Goal: Task Accomplishment & Management: Complete application form

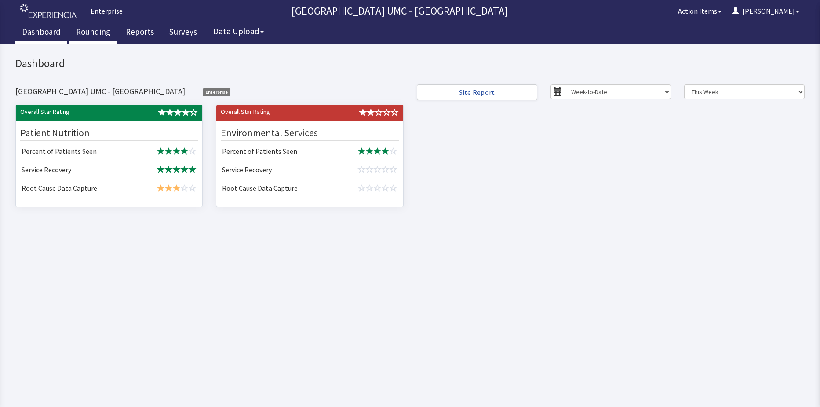
click at [102, 32] on link "Rounding" at bounding box center [92, 33] width 47 height 22
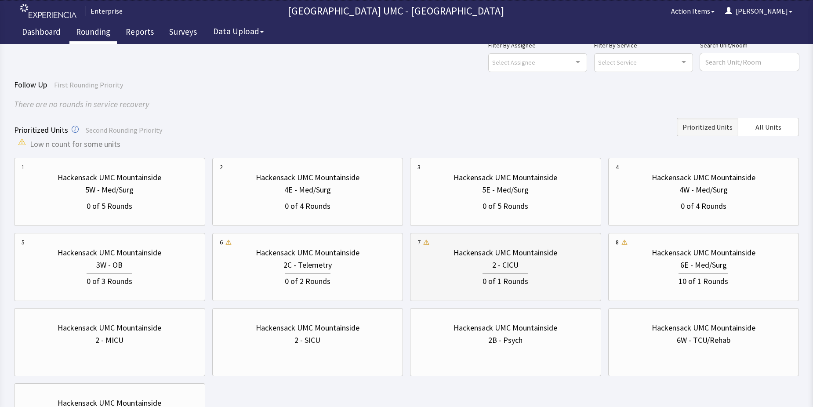
scroll to position [44, 0]
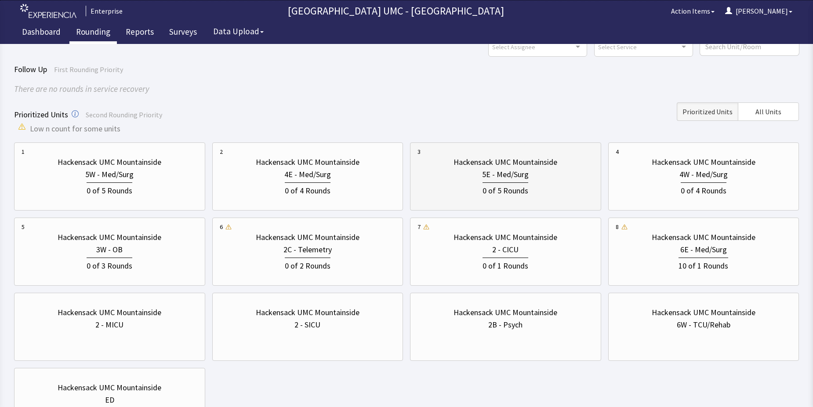
click at [486, 185] on div "0 of 5 Rounds" at bounding box center [506, 189] width 46 height 15
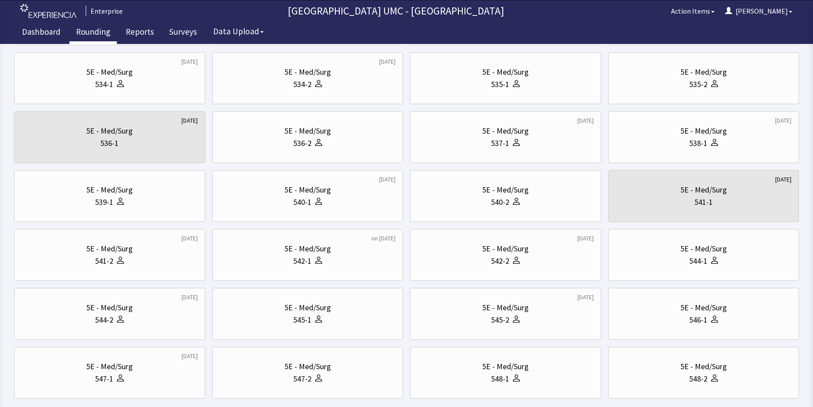
scroll to position [264, 0]
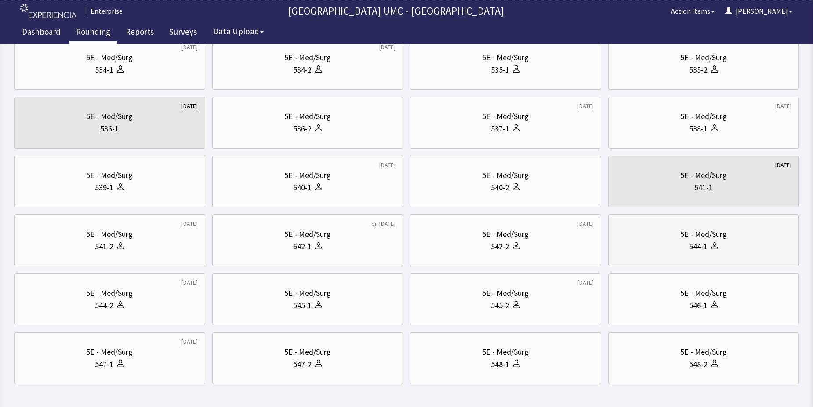
click at [656, 255] on div "5E - Med/Surg 544-1" at bounding box center [704, 240] width 176 height 42
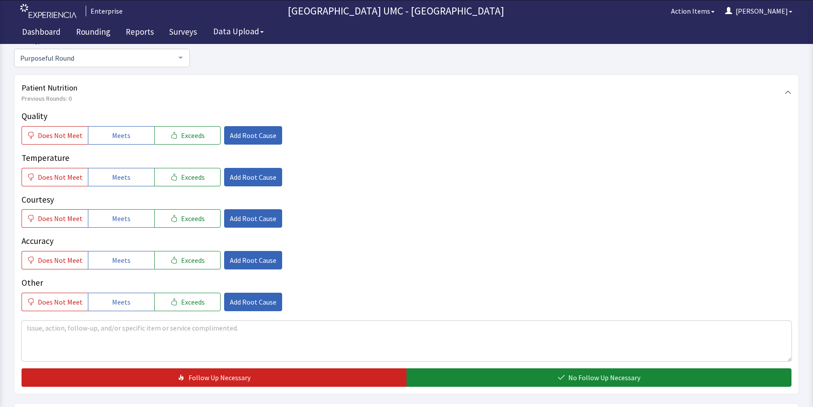
scroll to position [132, 0]
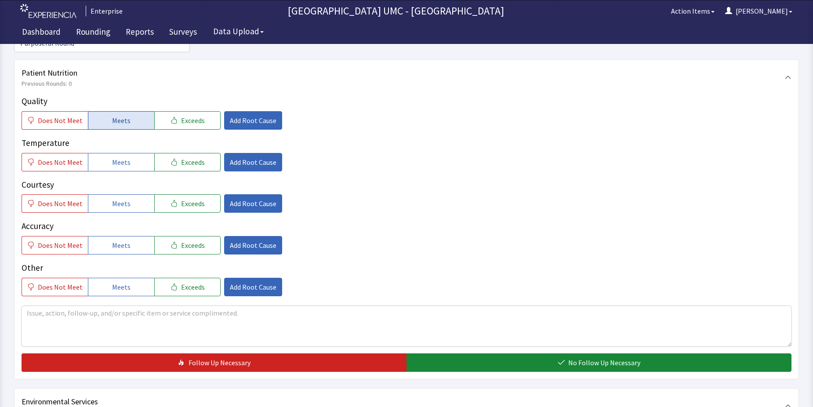
click at [121, 115] on span "Meets" at bounding box center [121, 120] width 18 height 11
drag, startPoint x: 111, startPoint y: 145, endPoint x: 112, endPoint y: 155, distance: 10.6
click at [112, 157] on span "Meets" at bounding box center [121, 162] width 18 height 11
click at [126, 198] on span "Meets" at bounding box center [121, 203] width 18 height 11
click at [119, 240] on span "Meets" at bounding box center [121, 245] width 18 height 11
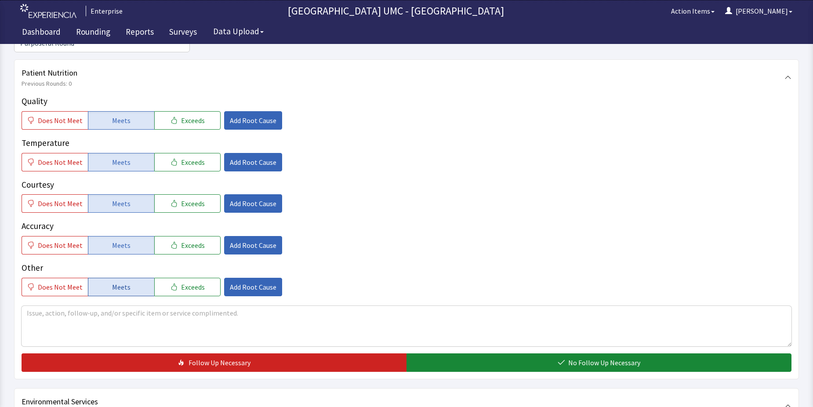
drag, startPoint x: 120, startPoint y: 269, endPoint x: 135, endPoint y: 277, distance: 17.3
click at [126, 282] on span "Meets" at bounding box center [121, 287] width 18 height 11
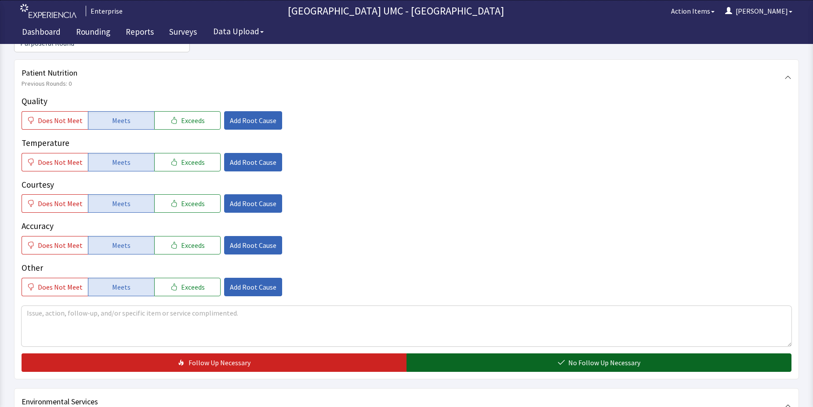
click at [479, 353] on button "No Follow Up Necessary" at bounding box center [599, 362] width 385 height 18
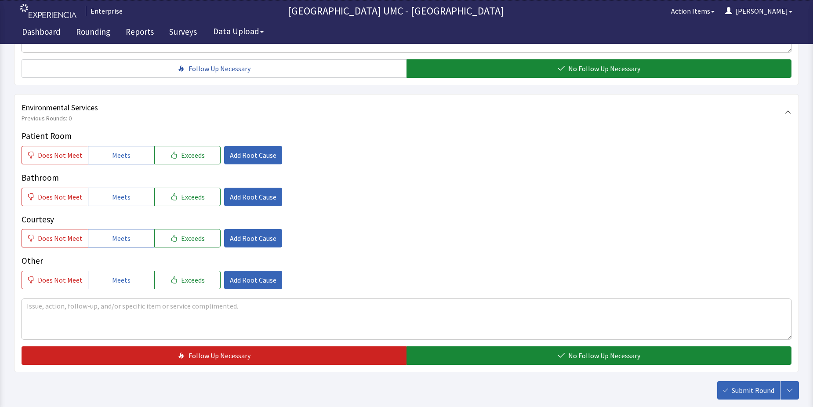
scroll to position [440, 0]
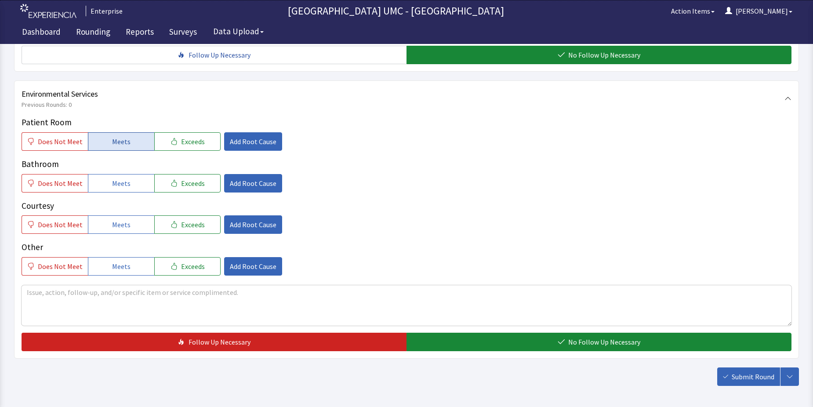
click at [112, 136] on span "Meets" at bounding box center [121, 141] width 18 height 11
drag, startPoint x: 115, startPoint y: 171, endPoint x: 116, endPoint y: 189, distance: 18.1
click at [115, 178] on span "Meets" at bounding box center [121, 183] width 18 height 11
drag, startPoint x: 118, startPoint y: 206, endPoint x: 124, endPoint y: 217, distance: 12.8
click at [120, 219] on span "Meets" at bounding box center [121, 224] width 18 height 11
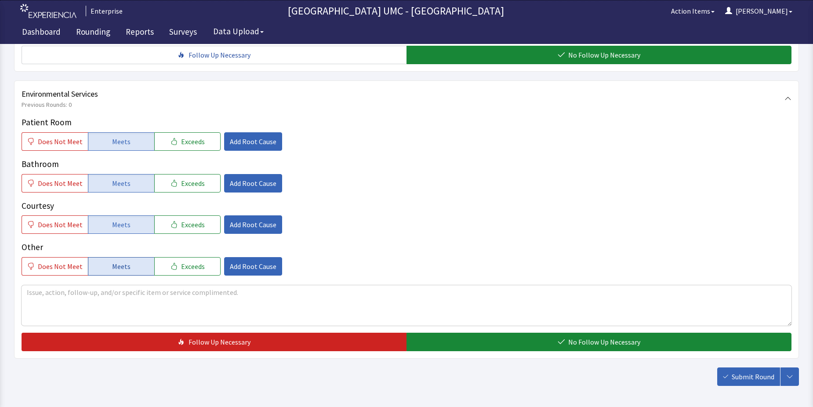
drag, startPoint x: 134, startPoint y: 247, endPoint x: 141, endPoint y: 252, distance: 8.3
click at [135, 257] on button "Meets" at bounding box center [121, 266] width 66 height 18
drag, startPoint x: 576, startPoint y: 324, endPoint x: 695, endPoint y: 346, distance: 121.0
click at [579, 337] on span "No Follow Up Necessary" at bounding box center [604, 342] width 72 height 11
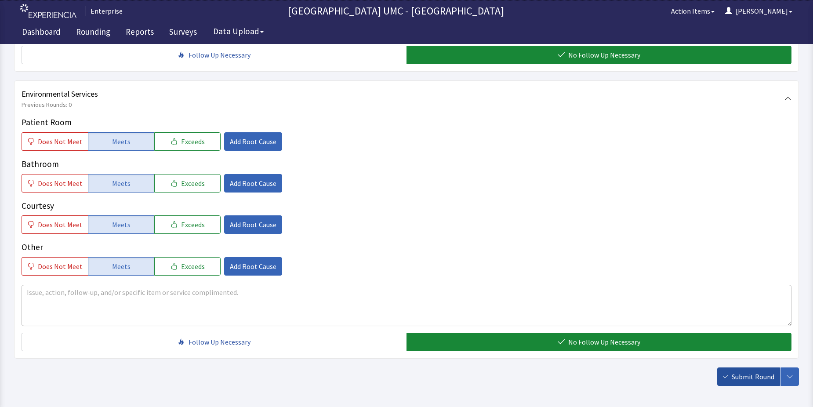
click at [754, 371] on span "Submit Round" at bounding box center [753, 376] width 43 height 11
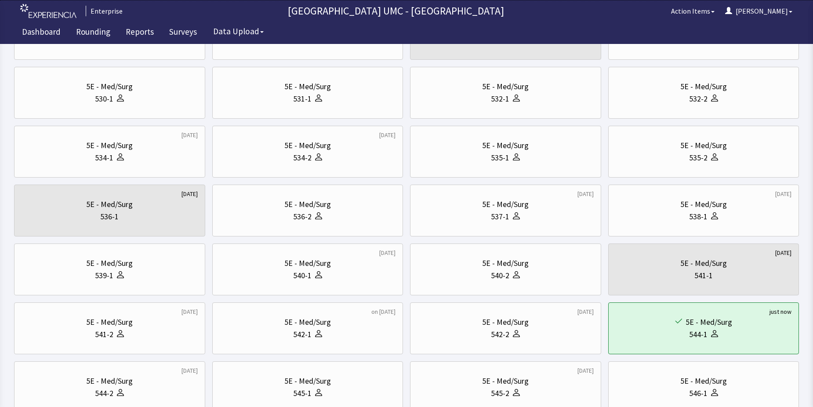
scroll to position [220, 0]
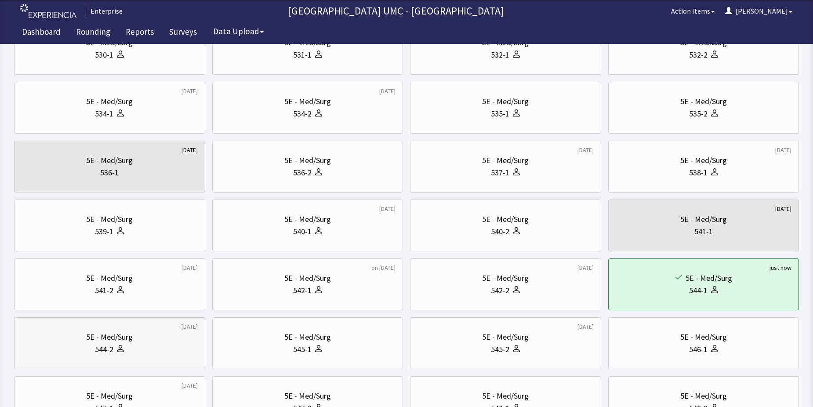
click at [121, 345] on icon at bounding box center [120, 348] width 7 height 7
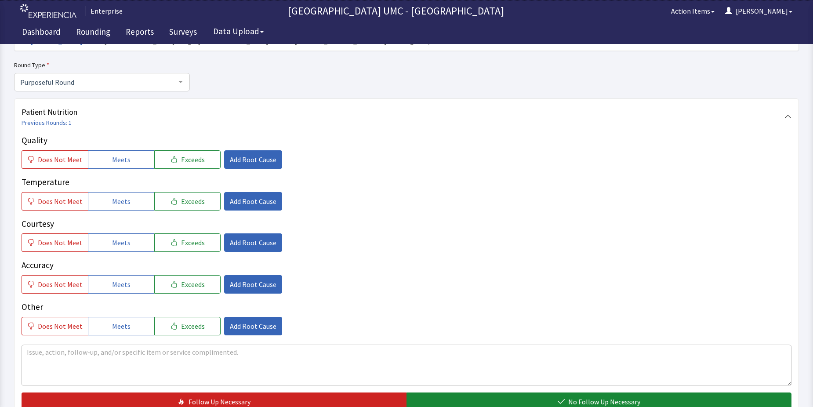
scroll to position [88, 0]
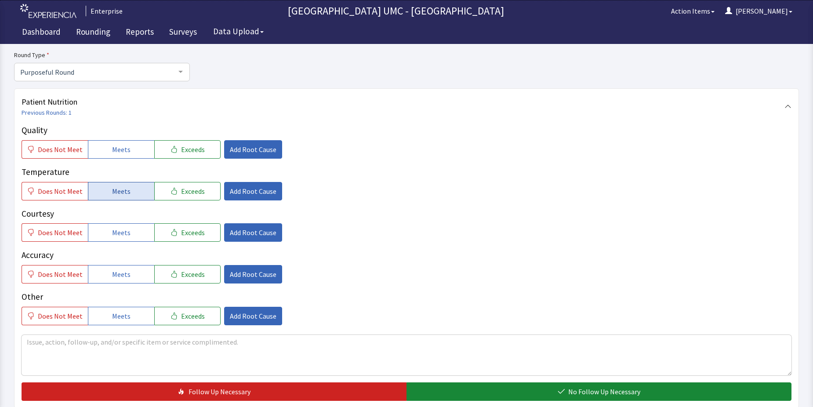
drag, startPoint x: 116, startPoint y: 144, endPoint x: 128, endPoint y: 188, distance: 45.8
click at [116, 147] on span "Meets" at bounding box center [121, 149] width 18 height 11
drag, startPoint x: 128, startPoint y: 189, endPoint x: 131, endPoint y: 220, distance: 31.8
click at [128, 193] on button "Meets" at bounding box center [121, 191] width 66 height 18
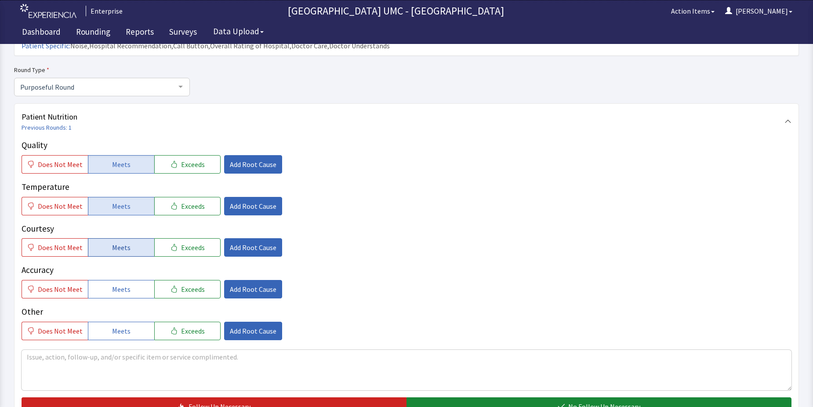
drag, startPoint x: 125, startPoint y: 235, endPoint x: 125, endPoint y: 240, distance: 4.8
click at [125, 242] on span "Meets" at bounding box center [121, 247] width 18 height 11
drag, startPoint x: 125, startPoint y: 266, endPoint x: 128, endPoint y: 278, distance: 13.0
click at [125, 280] on button "Meets" at bounding box center [121, 289] width 66 height 18
drag, startPoint x: 129, startPoint y: 310, endPoint x: 170, endPoint y: 321, distance: 42.8
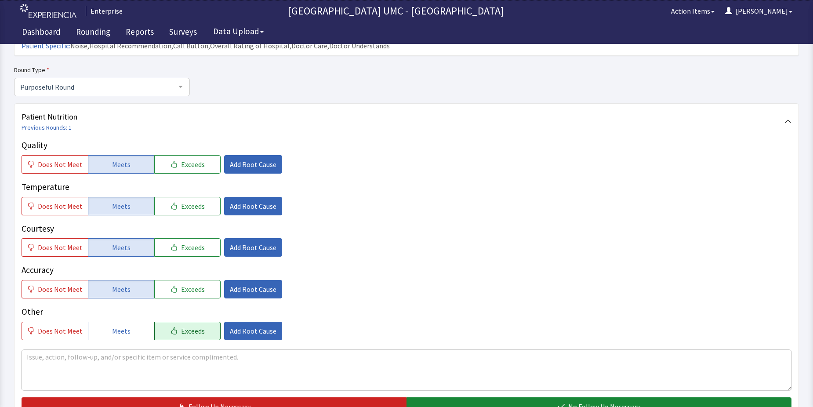
click at [134, 322] on button "Meets" at bounding box center [121, 331] width 66 height 18
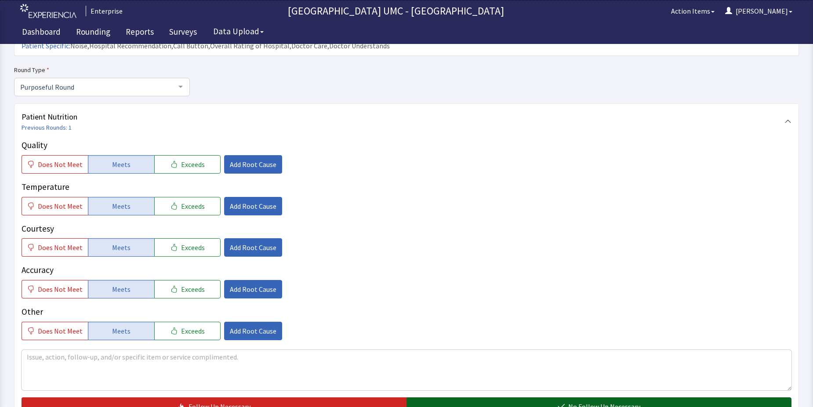
click at [456, 397] on button "No Follow Up Necessary" at bounding box center [599, 406] width 385 height 18
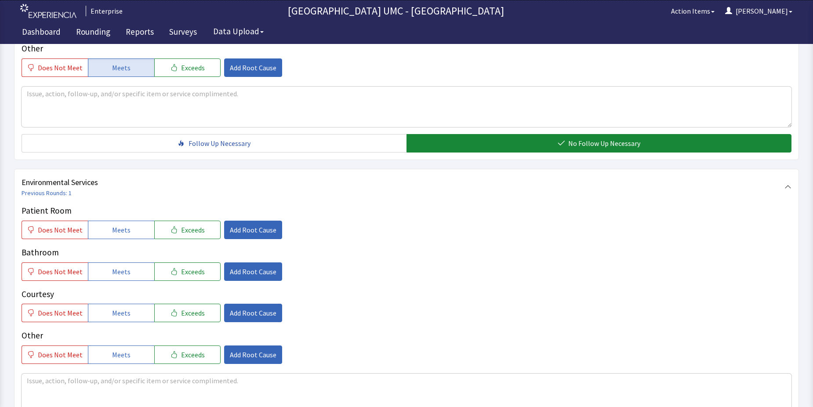
scroll to position [352, 0]
drag, startPoint x: 122, startPoint y: 218, endPoint x: 123, endPoint y: 265, distance: 46.6
click at [122, 224] on span "Meets" at bounding box center [121, 229] width 18 height 11
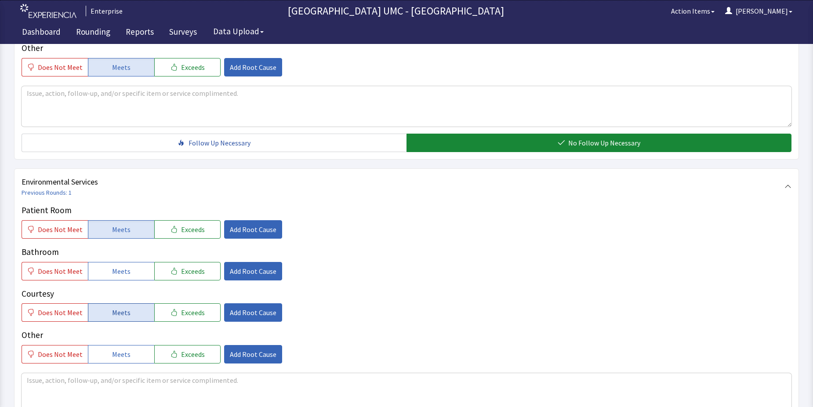
drag, startPoint x: 118, startPoint y: 254, endPoint x: 131, endPoint y: 288, distance: 37.1
click at [118, 266] on span "Meets" at bounding box center [121, 271] width 18 height 11
drag, startPoint x: 115, startPoint y: 295, endPoint x: 131, endPoint y: 328, distance: 37.0
click at [115, 307] on span "Meets" at bounding box center [121, 312] width 18 height 11
drag, startPoint x: 129, startPoint y: 341, endPoint x: 358, endPoint y: 338, distance: 229.0
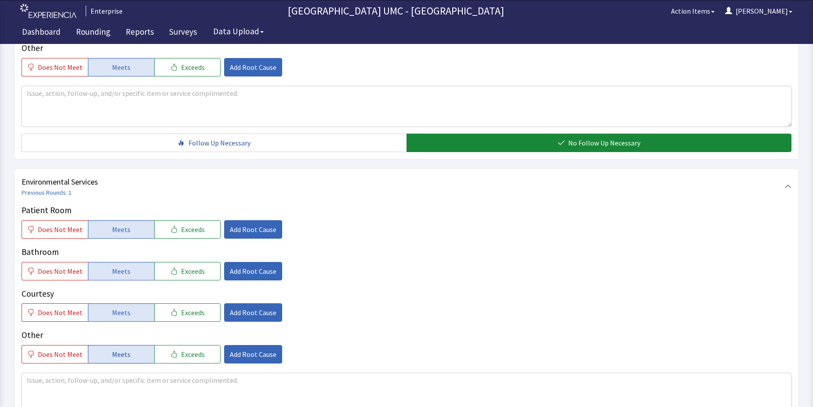
click at [129, 345] on button "Meets" at bounding box center [121, 354] width 66 height 18
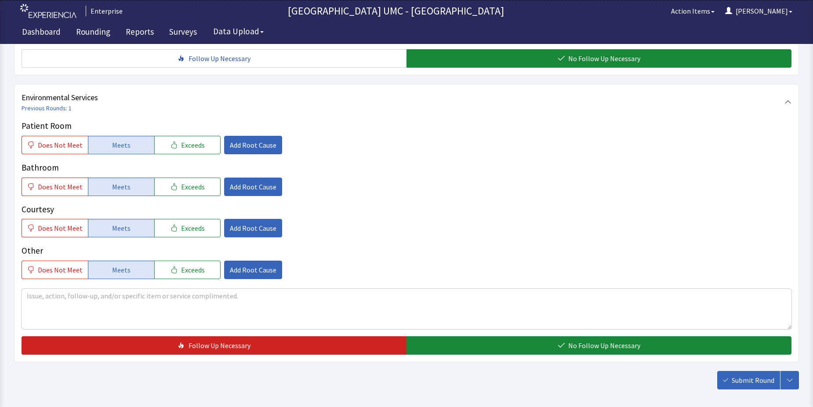
scroll to position [440, 0]
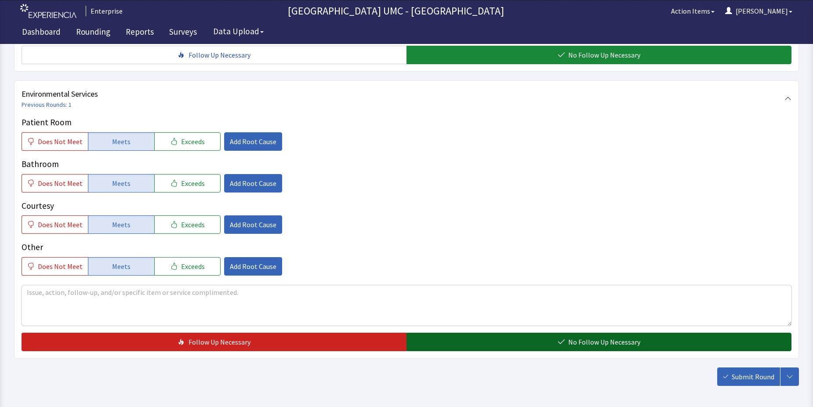
drag, startPoint x: 533, startPoint y: 324, endPoint x: 715, endPoint y: 357, distance: 185.3
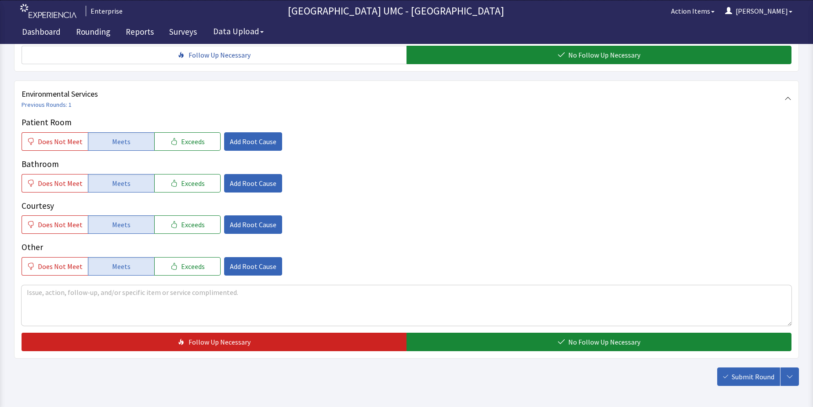
click at [535, 333] on button "No Follow Up Necessary" at bounding box center [599, 342] width 385 height 18
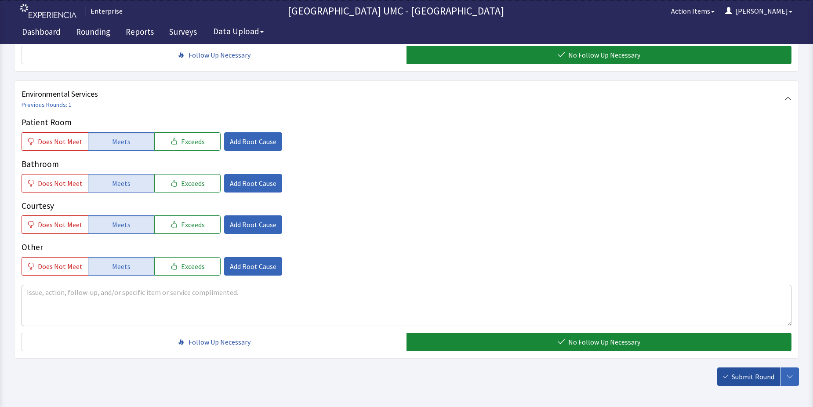
click at [737, 371] on span "Submit Round" at bounding box center [753, 376] width 43 height 11
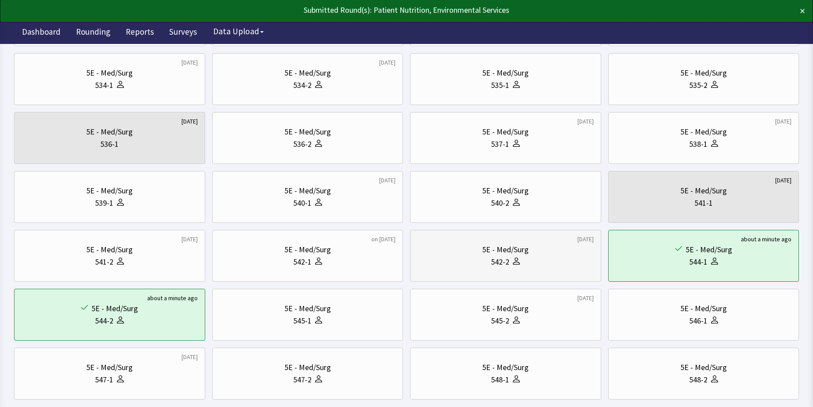
scroll to position [264, 0]
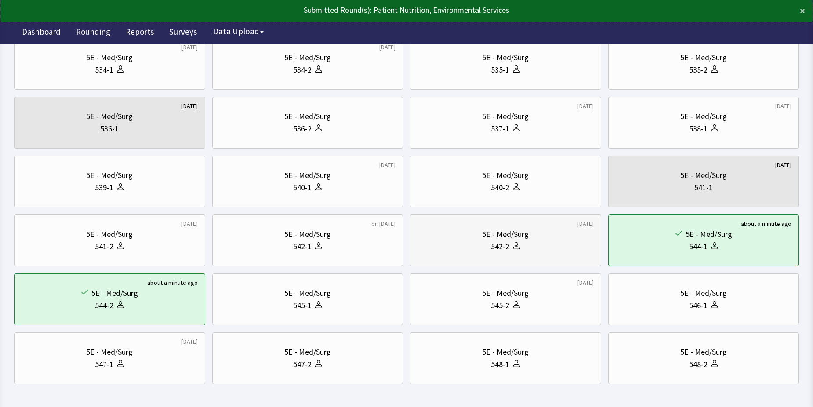
click at [526, 247] on div "542-2" at bounding box center [506, 246] width 176 height 12
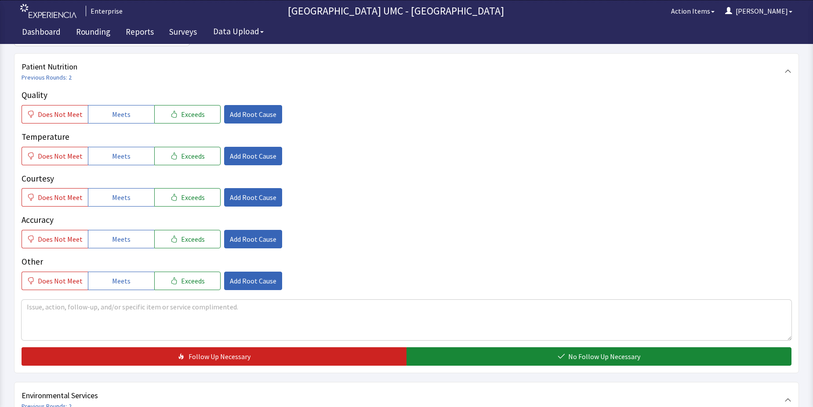
scroll to position [132, 0]
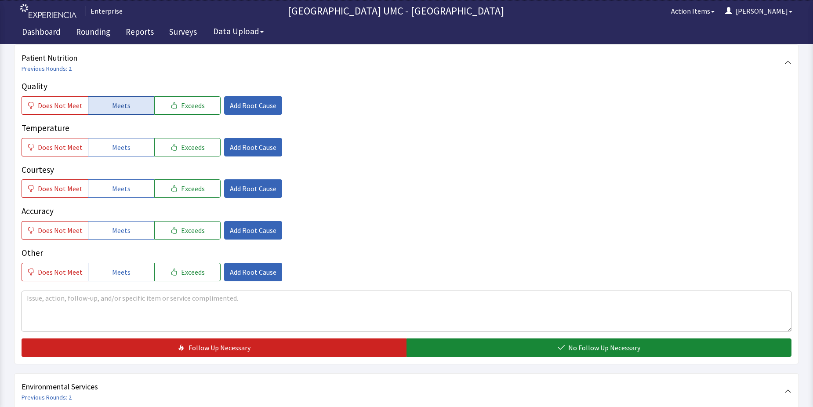
click at [113, 108] on span "Meets" at bounding box center [121, 105] width 18 height 11
click at [117, 144] on span "Meets" at bounding box center [121, 147] width 18 height 11
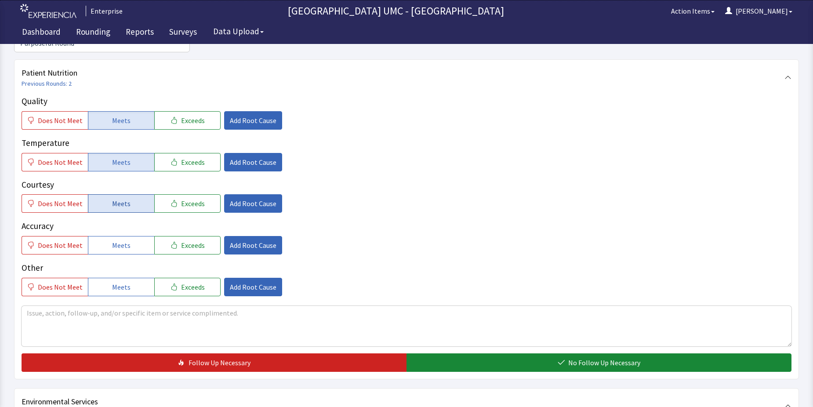
drag, startPoint x: 123, startPoint y: 189, endPoint x: 125, endPoint y: 215, distance: 25.6
click at [123, 198] on span "Meets" at bounding box center [121, 203] width 18 height 11
drag, startPoint x: 126, startPoint y: 231, endPoint x: 132, endPoint y: 271, distance: 40.4
click at [127, 237] on button "Meets" at bounding box center [121, 245] width 66 height 18
drag, startPoint x: 132, startPoint y: 272, endPoint x: 335, endPoint y: 329, distance: 210.7
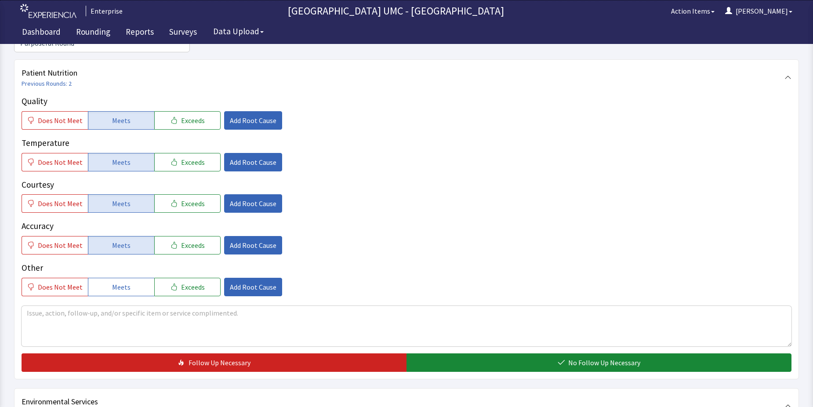
click at [140, 281] on button "Meets" at bounding box center [121, 287] width 66 height 18
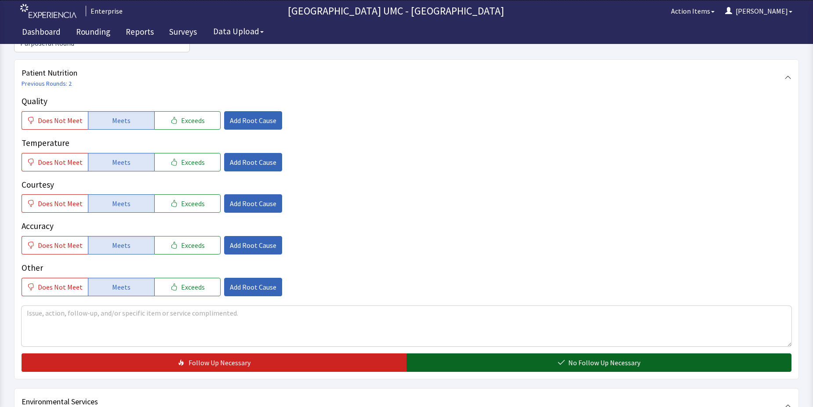
click at [471, 353] on button "No Follow Up Necessary" at bounding box center [599, 362] width 385 height 18
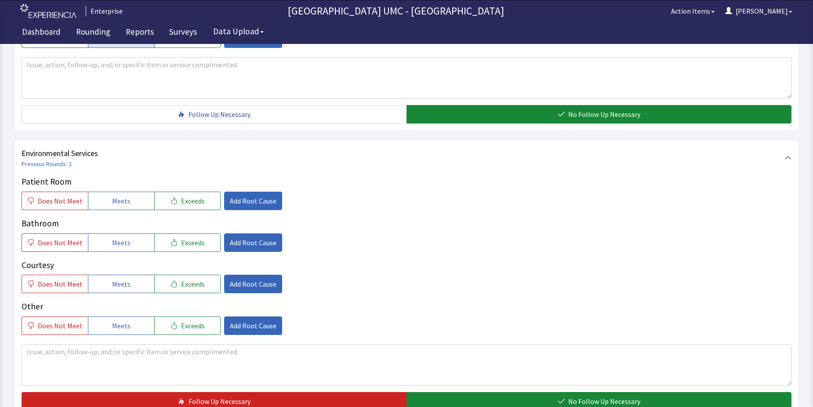
scroll to position [396, 0]
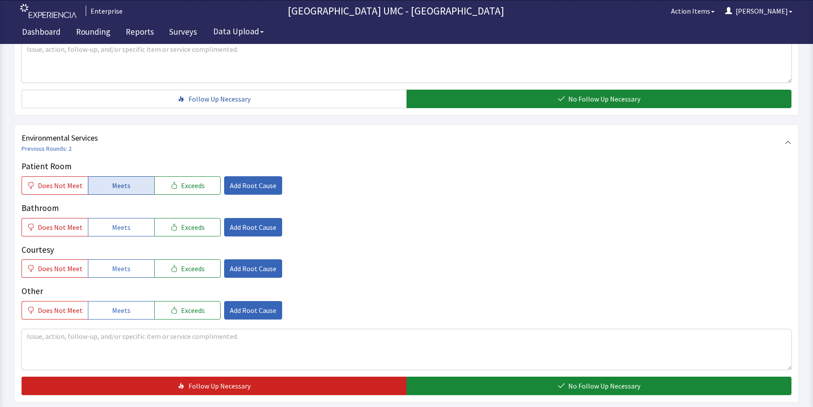
click at [112, 180] on span "Meets" at bounding box center [121, 185] width 18 height 11
drag, startPoint x: 116, startPoint y: 213, endPoint x: 124, endPoint y: 255, distance: 42.4
click at [118, 222] on div "Patient Room Does Not Meet Meets Exceeds Add Root Cause Bathroom Does Not Meet …" at bounding box center [407, 240] width 770 height 160
click at [124, 263] on span "Meets" at bounding box center [121, 268] width 18 height 11
click at [124, 219] on button "Meets" at bounding box center [121, 227] width 66 height 18
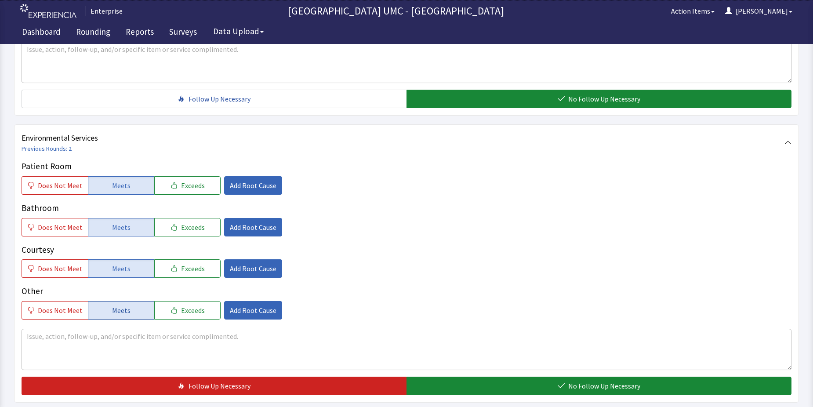
click at [134, 301] on button "Meets" at bounding box center [121, 310] width 66 height 18
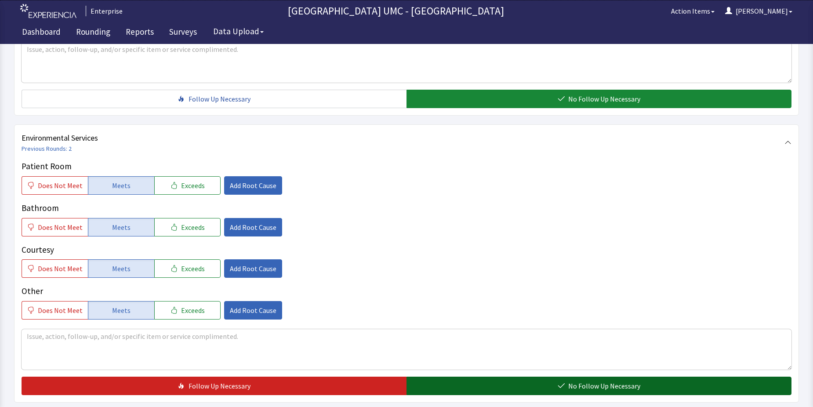
click at [514, 377] on button "No Follow Up Necessary" at bounding box center [599, 386] width 385 height 18
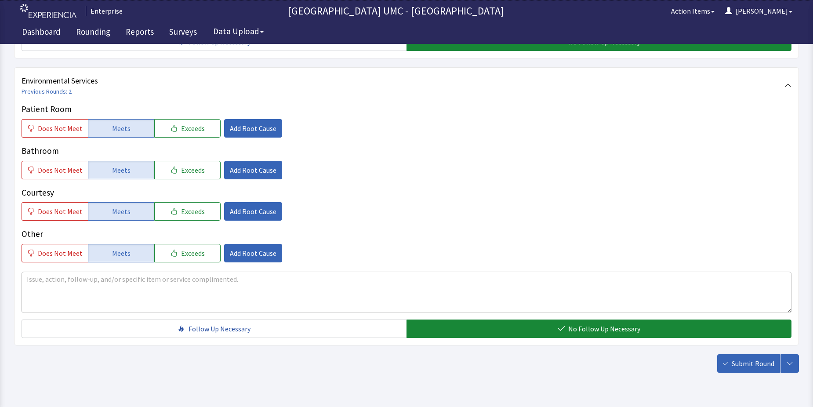
scroll to position [462, 0]
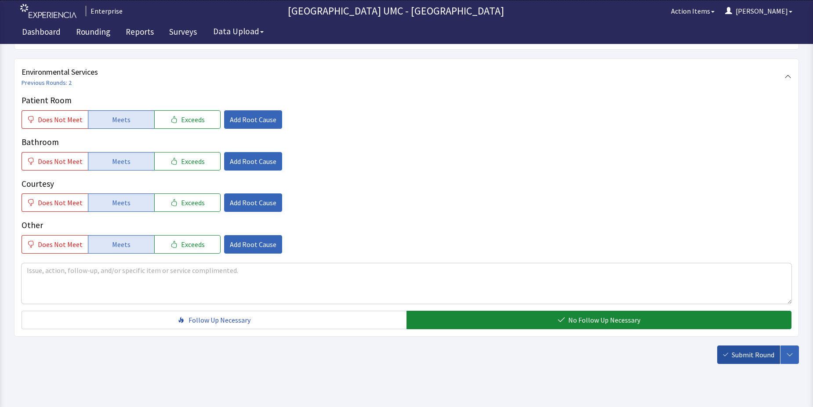
click at [739, 349] on span "Submit Round" at bounding box center [753, 354] width 43 height 11
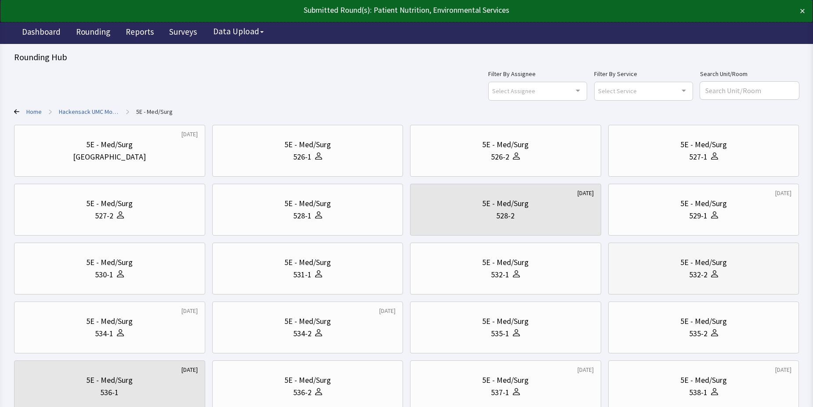
click at [644, 270] on div "532-2" at bounding box center [704, 275] width 176 height 12
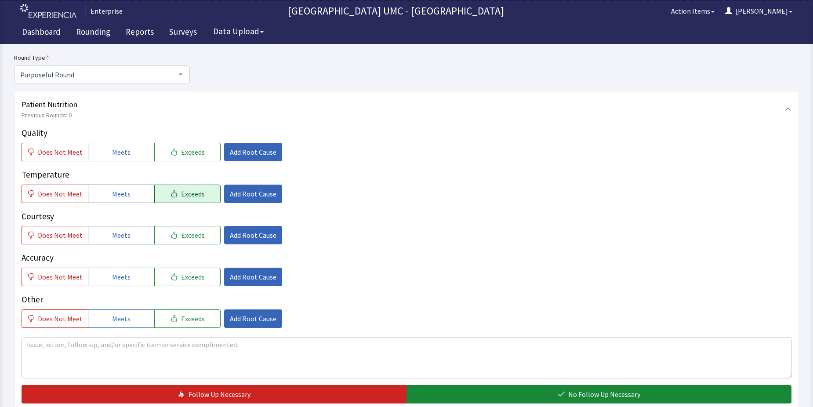
scroll to position [88, 0]
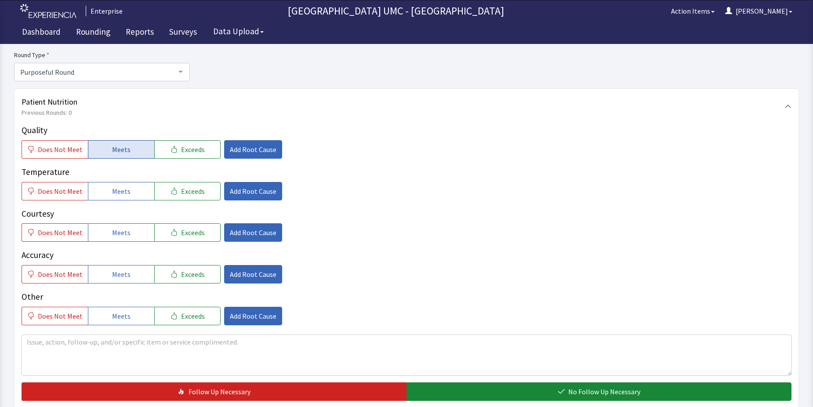
click at [125, 146] on span "Meets" at bounding box center [121, 149] width 18 height 11
click at [129, 196] on button "Meets" at bounding box center [121, 191] width 66 height 18
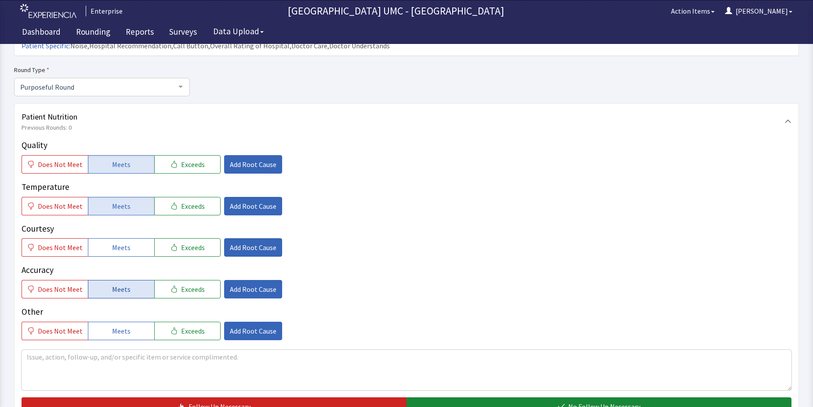
drag, startPoint x: 127, startPoint y: 230, endPoint x: 146, endPoint y: 266, distance: 40.3
click at [128, 238] on button "Meets" at bounding box center [121, 247] width 66 height 18
drag, startPoint x: 132, startPoint y: 264, endPoint x: 135, endPoint y: 273, distance: 9.2
click at [131, 265] on div "Accuracy Does Not Meet Meets Exceeds Add Root Cause" at bounding box center [407, 281] width 770 height 35
click at [132, 322] on button "Meets" at bounding box center [121, 331] width 66 height 18
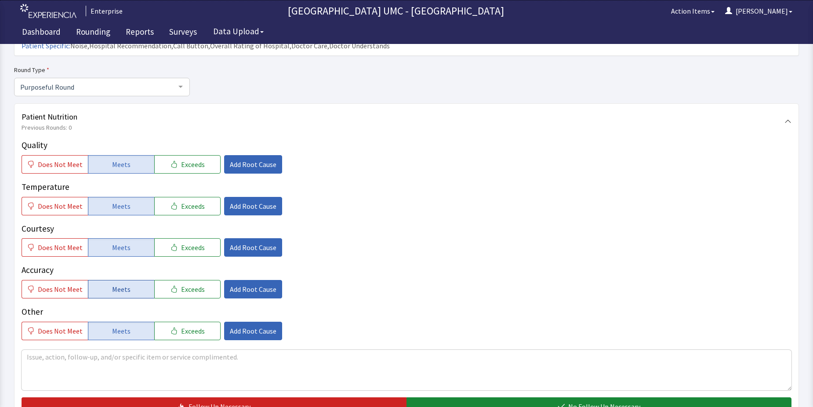
click at [126, 284] on span "Meets" at bounding box center [121, 289] width 18 height 11
click at [601, 401] on span "No Follow Up Necessary" at bounding box center [604, 406] width 72 height 11
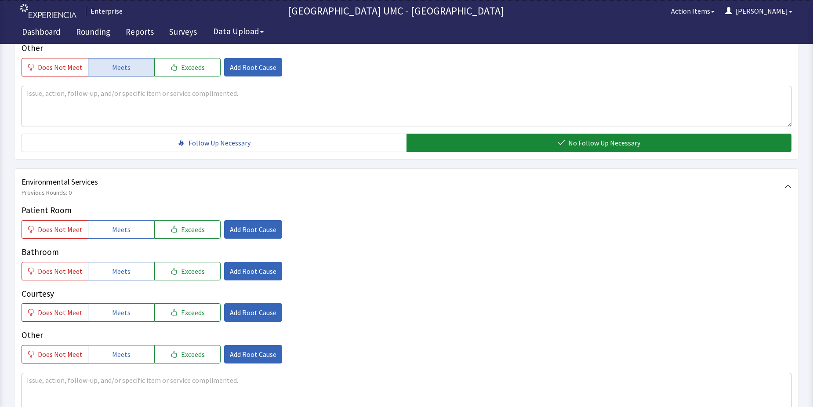
scroll to position [396, 0]
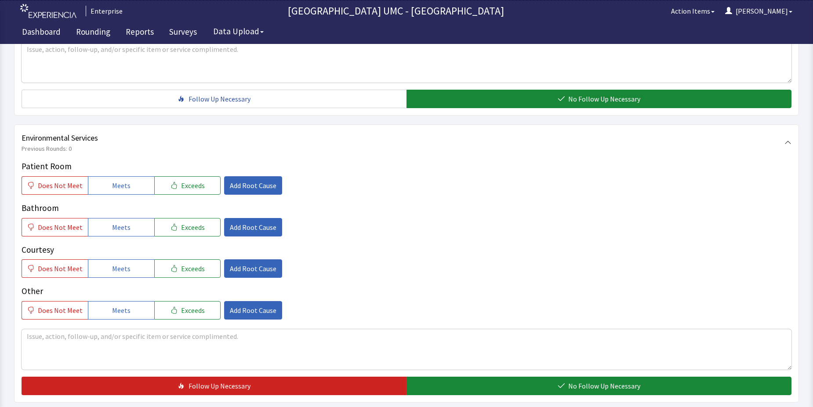
drag, startPoint x: 115, startPoint y: 167, endPoint x: 120, endPoint y: 198, distance: 31.7
click at [116, 180] on span "Meets" at bounding box center [121, 185] width 18 height 11
drag, startPoint x: 124, startPoint y: 215, endPoint x: 126, endPoint y: 232, distance: 16.8
click at [124, 219] on button "Meets" at bounding box center [121, 227] width 66 height 18
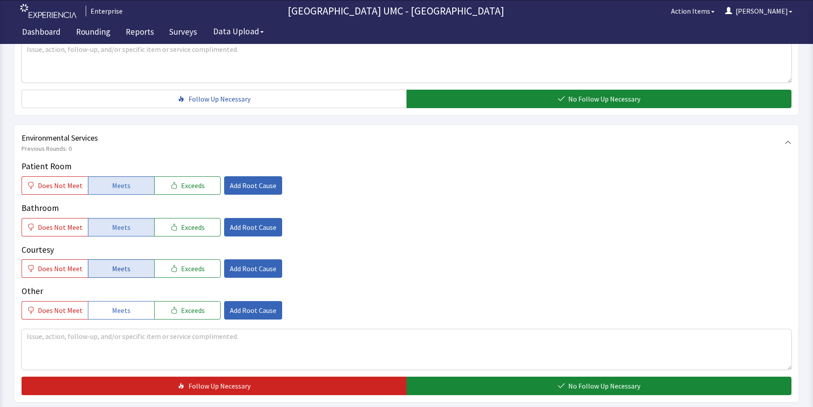
click at [131, 259] on button "Meets" at bounding box center [121, 268] width 66 height 18
click at [131, 301] on button "Meets" at bounding box center [121, 310] width 66 height 18
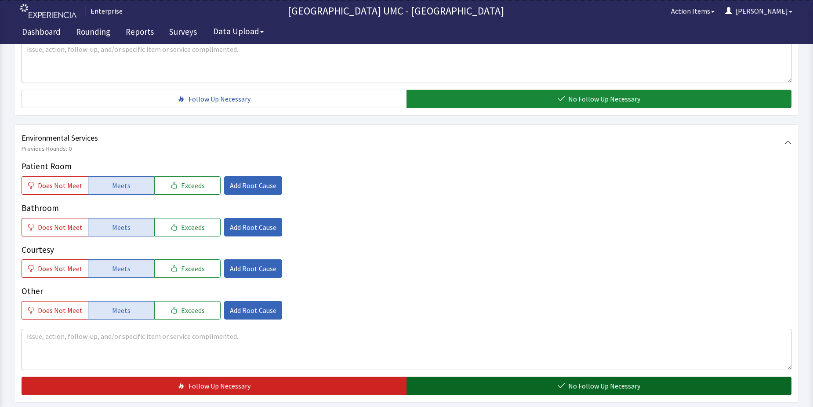
click at [539, 377] on button "No Follow Up Necessary" at bounding box center [599, 386] width 385 height 18
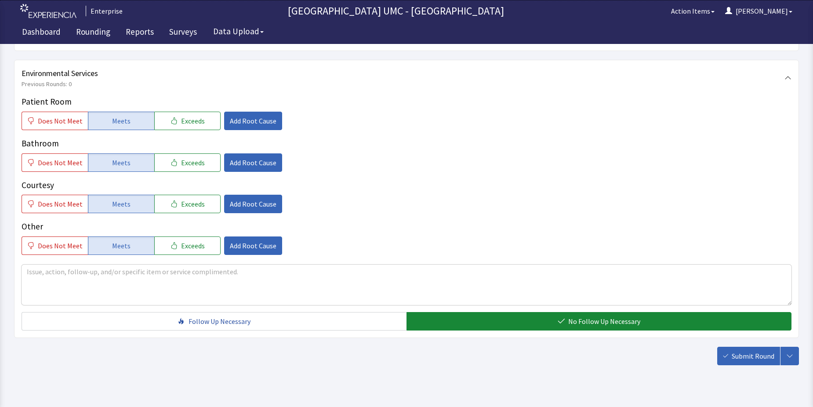
scroll to position [462, 0]
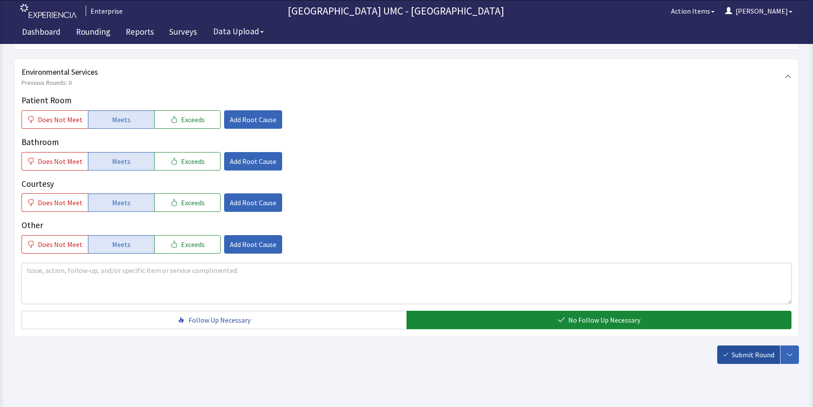
click at [757, 349] on span "Submit Round" at bounding box center [753, 354] width 43 height 11
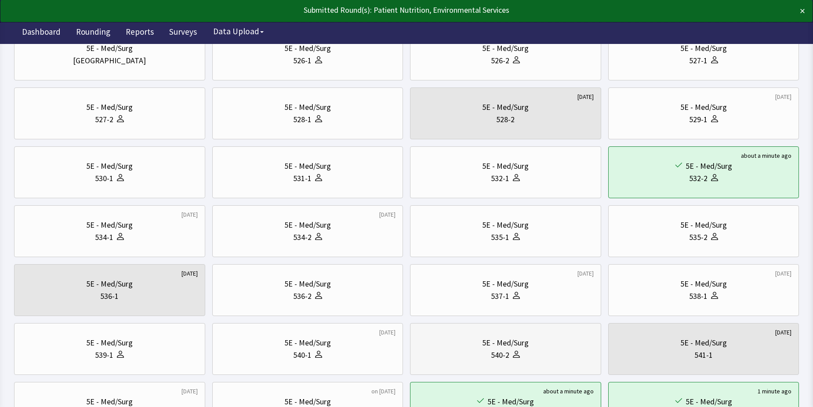
scroll to position [132, 0]
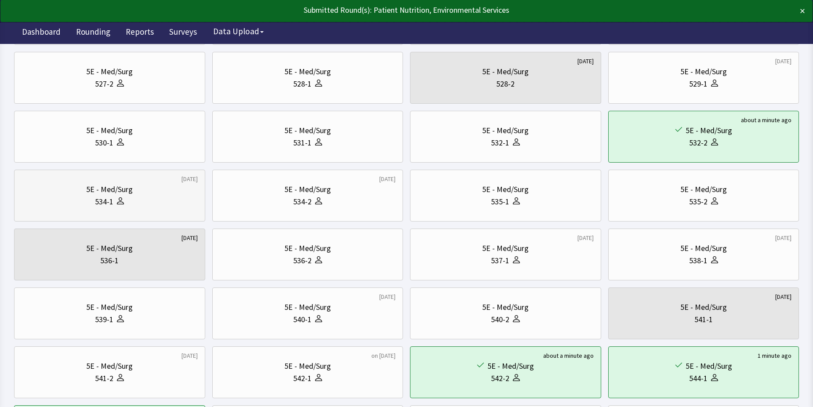
click at [110, 189] on div "5E - Med/Surg" at bounding box center [109, 189] width 47 height 12
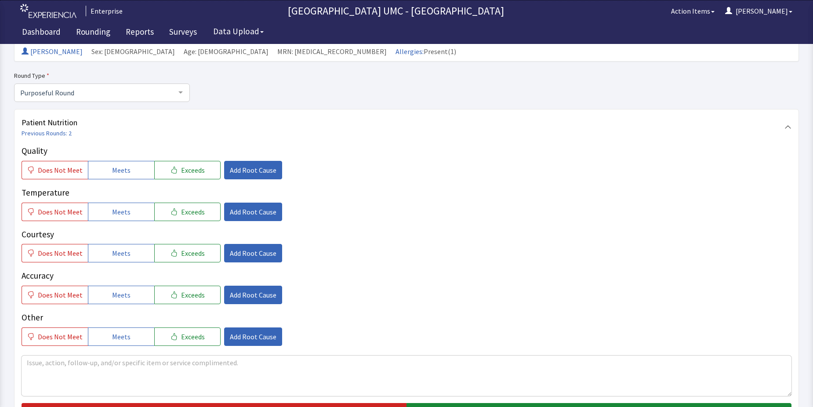
scroll to position [88, 0]
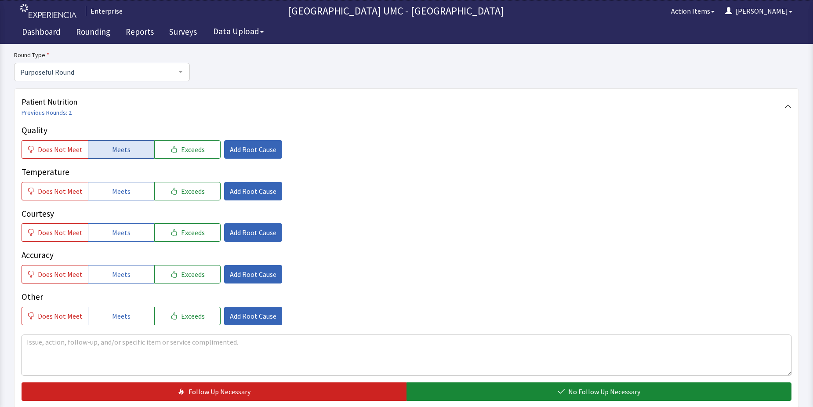
click at [115, 152] on span "Meets" at bounding box center [121, 149] width 18 height 11
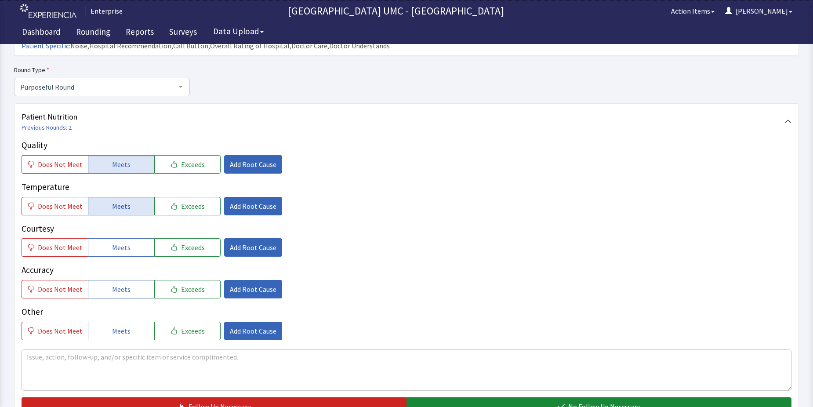
click at [120, 201] on span "Meets" at bounding box center [121, 206] width 18 height 11
drag, startPoint x: 120, startPoint y: 229, endPoint x: 120, endPoint y: 235, distance: 6.2
click at [120, 242] on span "Meets" at bounding box center [121, 247] width 18 height 11
drag, startPoint x: 122, startPoint y: 271, endPoint x: 125, endPoint y: 289, distance: 18.7
click at [124, 284] on span "Meets" at bounding box center [121, 289] width 18 height 11
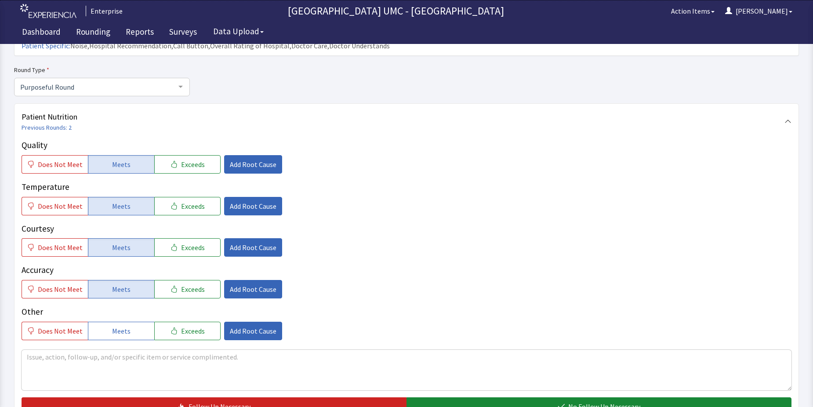
drag, startPoint x: 127, startPoint y: 321, endPoint x: 191, endPoint y: 335, distance: 65.4
click at [137, 324] on button "Meets" at bounding box center [121, 331] width 66 height 18
click at [579, 401] on span "No Follow Up Necessary" at bounding box center [604, 406] width 72 height 11
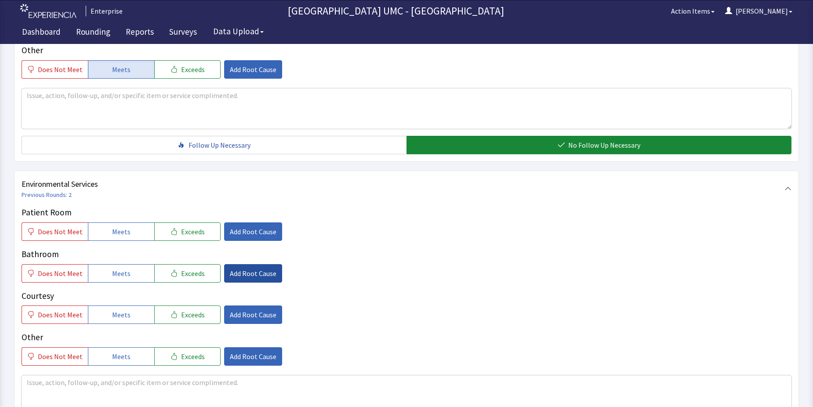
scroll to position [352, 0]
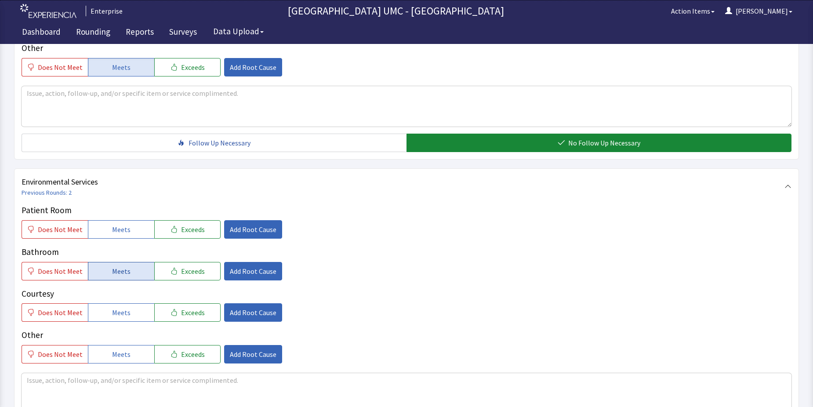
drag, startPoint x: 123, startPoint y: 215, endPoint x: 122, endPoint y: 254, distance: 38.7
click at [122, 224] on span "Meets" at bounding box center [121, 229] width 18 height 11
drag, startPoint x: 122, startPoint y: 260, endPoint x: 121, endPoint y: 288, distance: 27.7
click at [122, 262] on button "Meets" at bounding box center [121, 271] width 66 height 18
drag, startPoint x: 120, startPoint y: 292, endPoint x: 131, endPoint y: 322, distance: 31.4
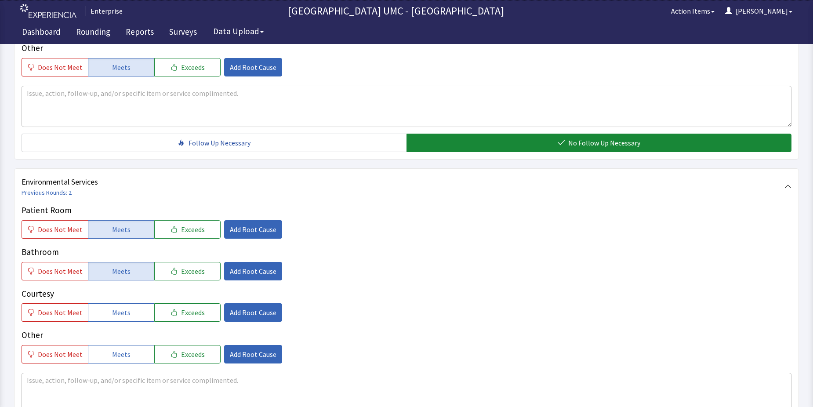
click at [120, 307] on span "Meets" at bounding box center [121, 312] width 18 height 11
click at [131, 345] on button "Meets" at bounding box center [121, 354] width 66 height 18
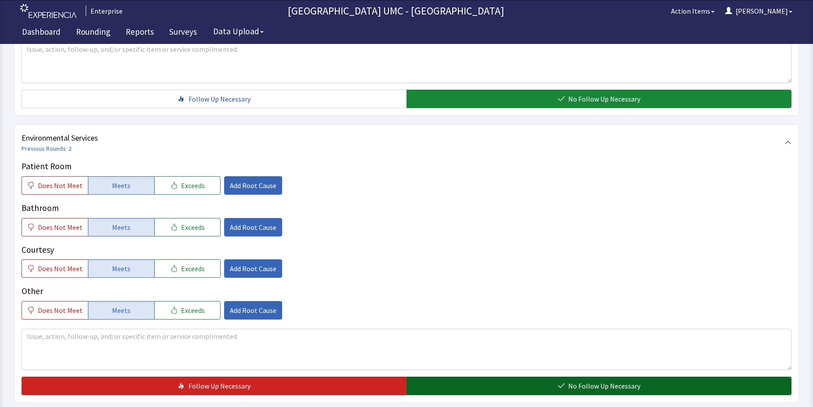
click at [560, 377] on button "No Follow Up Necessary" at bounding box center [599, 386] width 385 height 18
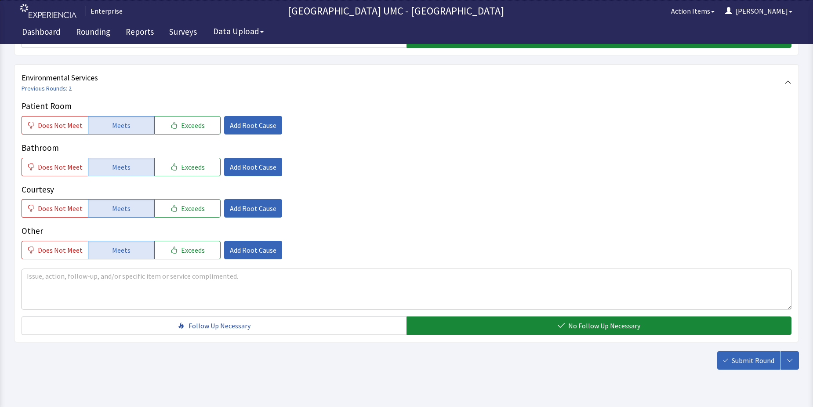
scroll to position [462, 0]
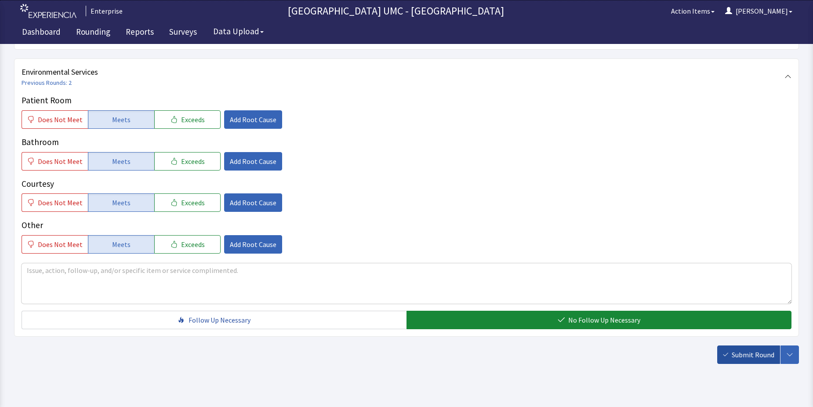
click at [732, 346] on button "Submit Round" at bounding box center [748, 355] width 63 height 18
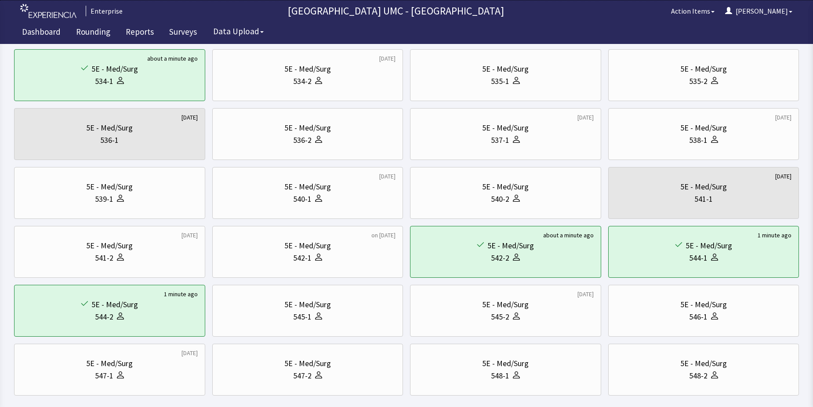
scroll to position [299, 0]
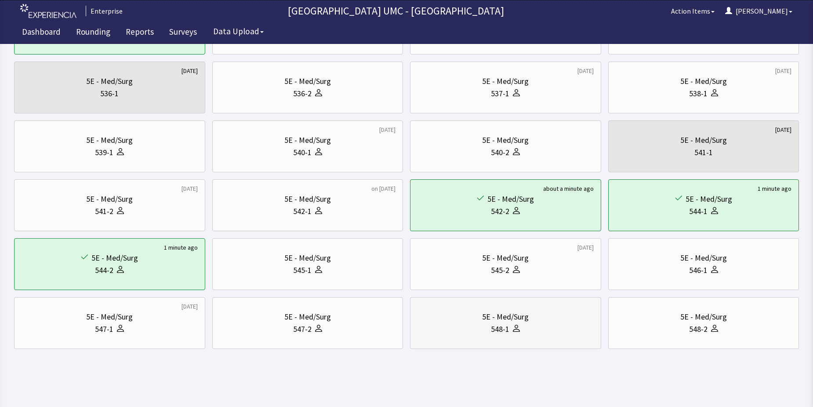
click at [511, 337] on div "5E - Med/Surg 548-1" at bounding box center [506, 323] width 176 height 42
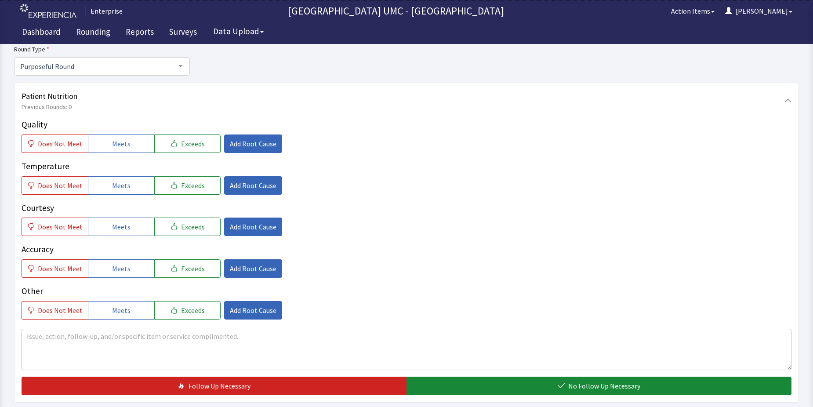
scroll to position [132, 0]
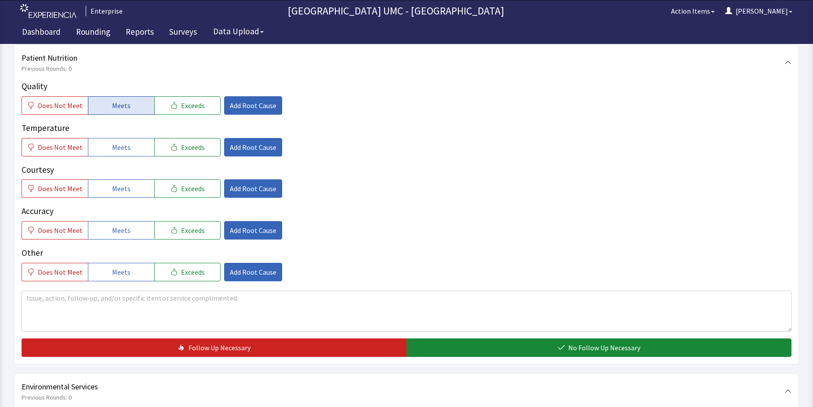
click at [128, 112] on button "Meets" at bounding box center [121, 105] width 66 height 18
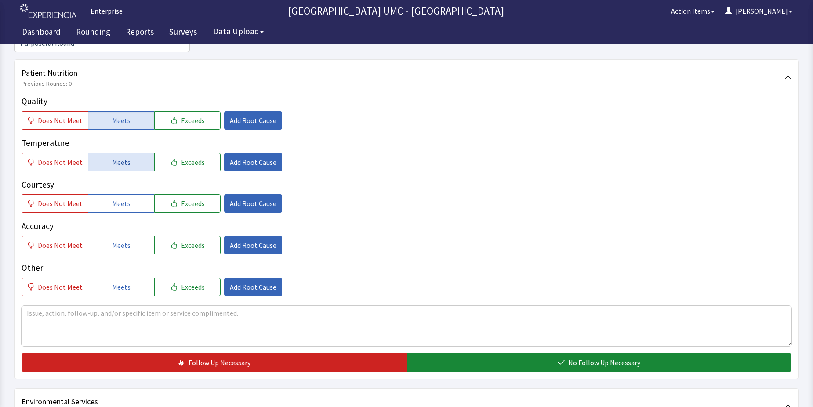
click at [113, 157] on span "Meets" at bounding box center [121, 162] width 18 height 11
click at [115, 198] on span "Meets" at bounding box center [121, 203] width 18 height 11
drag, startPoint x: 117, startPoint y: 227, endPoint x: 133, endPoint y: 277, distance: 52.0
click at [119, 240] on span "Meets" at bounding box center [121, 245] width 18 height 11
drag, startPoint x: 119, startPoint y: 272, endPoint x: 438, endPoint y: 366, distance: 332.7
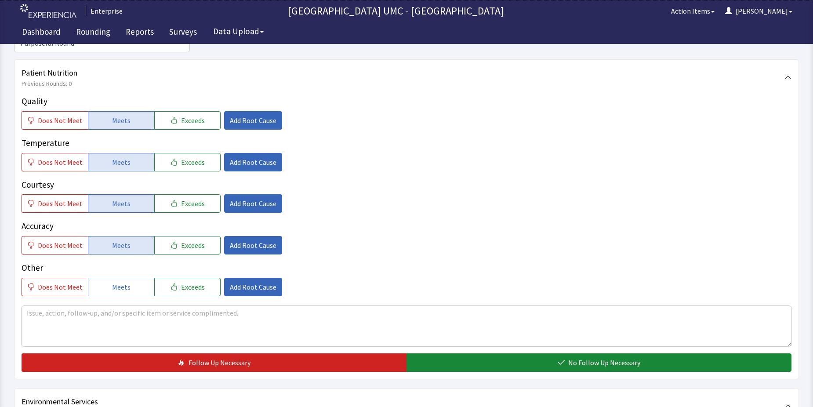
click at [136, 279] on button "Meets" at bounding box center [121, 287] width 66 height 18
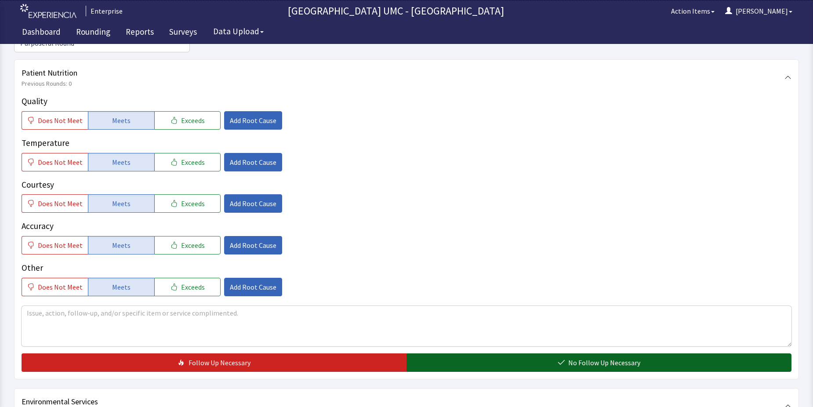
click at [511, 353] on button "No Follow Up Necessary" at bounding box center [599, 362] width 385 height 18
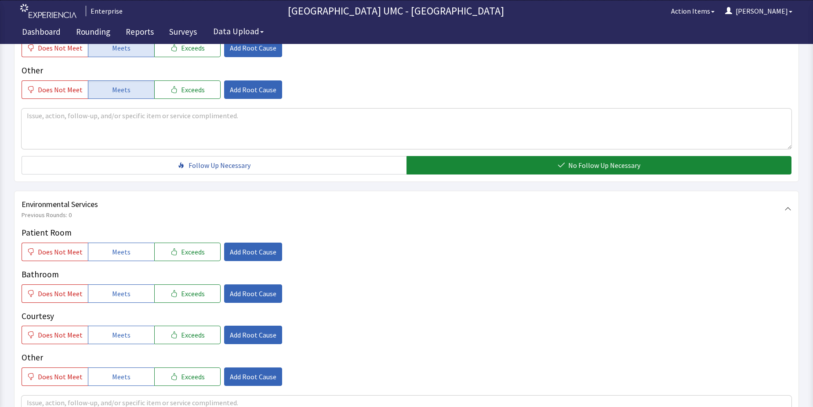
scroll to position [352, 0]
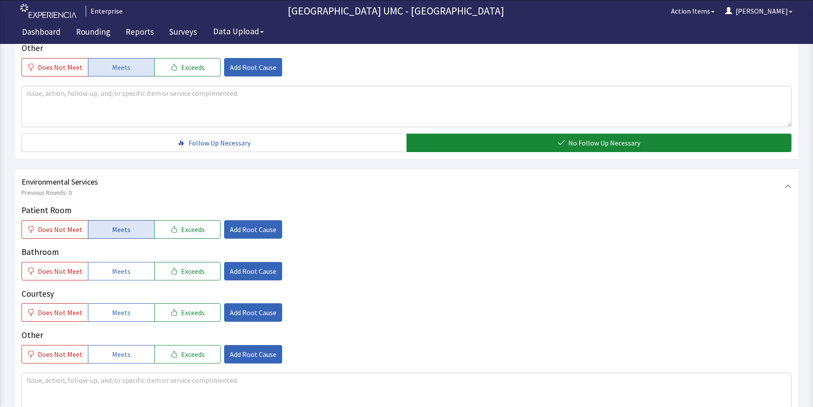
click at [124, 220] on button "Meets" at bounding box center [121, 229] width 66 height 18
drag, startPoint x: 125, startPoint y: 257, endPoint x: 126, endPoint y: 300, distance: 43.1
click at [125, 266] on span "Meets" at bounding box center [121, 271] width 18 height 11
click at [126, 307] on span "Meets" at bounding box center [121, 312] width 18 height 11
click at [122, 349] on span "Meets" at bounding box center [121, 354] width 18 height 11
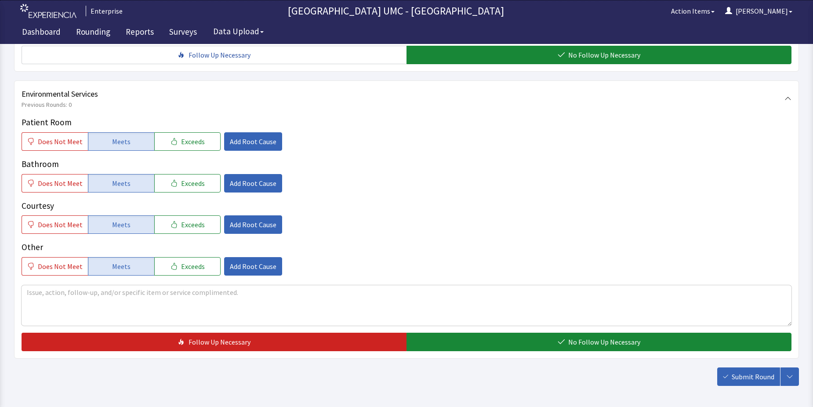
drag, startPoint x: 501, startPoint y: 323, endPoint x: 625, endPoint y: 337, distance: 124.7
click at [510, 333] on button "No Follow Up Necessary" at bounding box center [599, 342] width 385 height 18
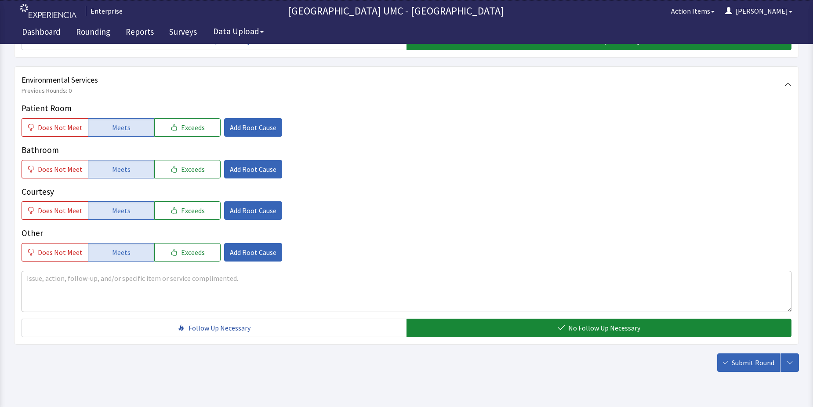
scroll to position [462, 0]
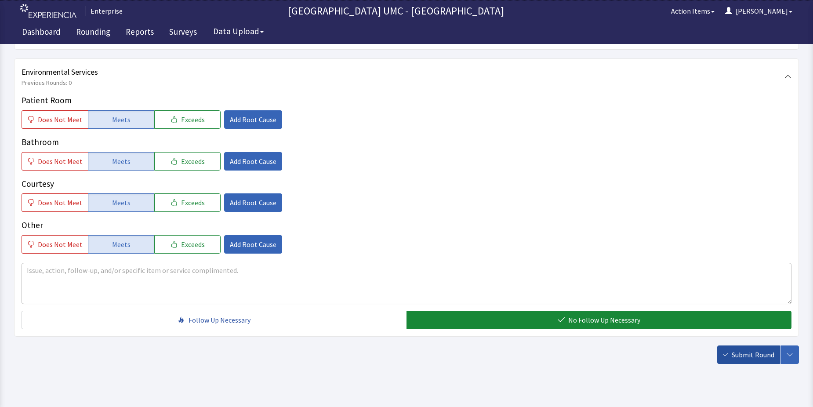
click at [751, 349] on span "Submit Round" at bounding box center [753, 354] width 43 height 11
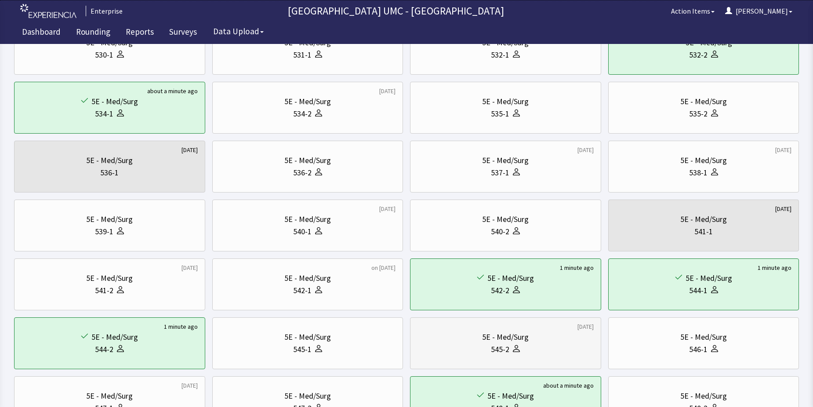
scroll to position [264, 0]
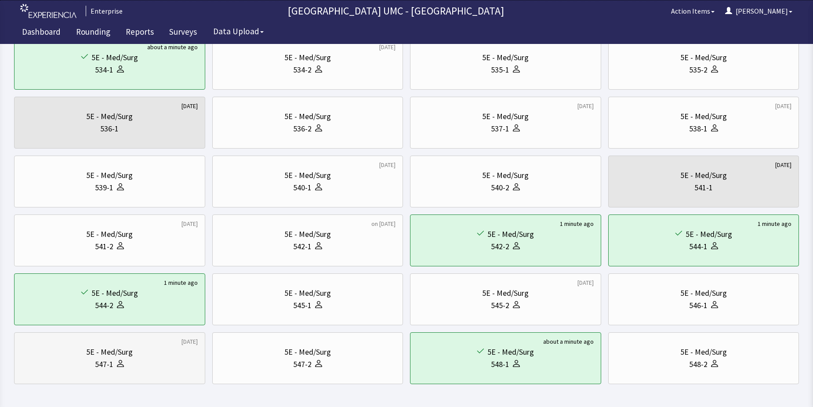
click at [89, 365] on div "547-1" at bounding box center [110, 364] width 176 height 12
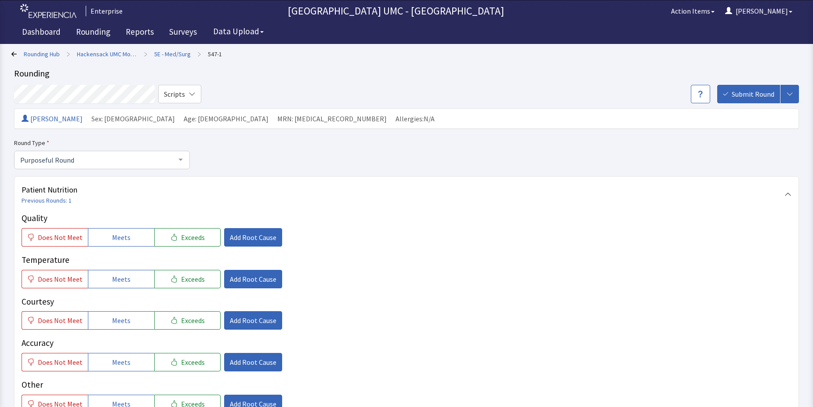
scroll to position [44, 0]
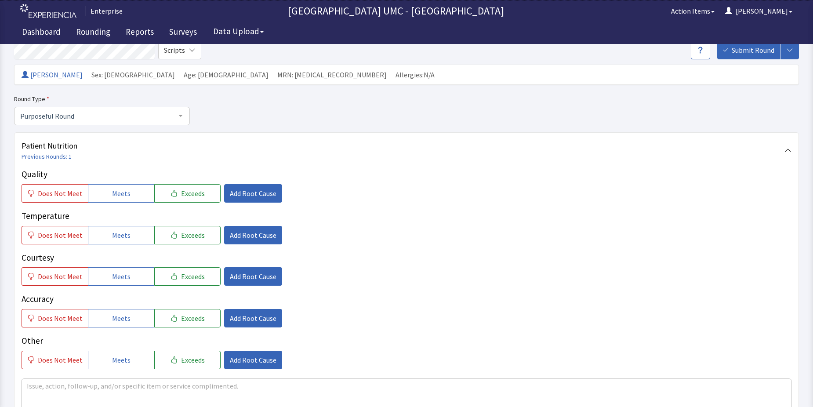
drag, startPoint x: 117, startPoint y: 186, endPoint x: 122, endPoint y: 222, distance: 35.9
click at [117, 188] on button "Meets" at bounding box center [121, 193] width 66 height 18
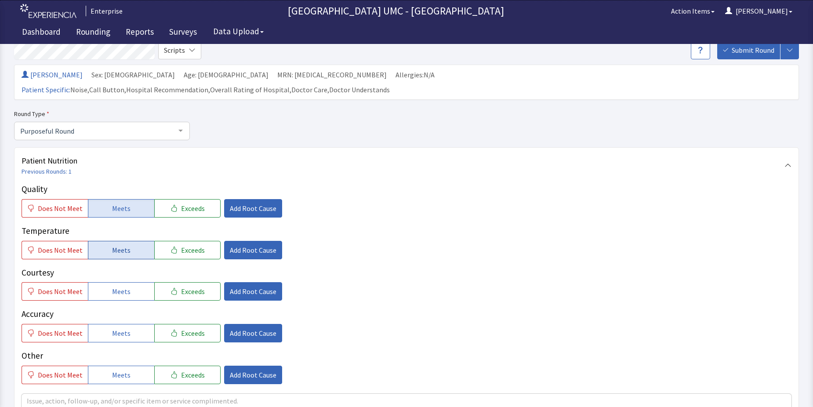
drag, startPoint x: 119, startPoint y: 236, endPoint x: 122, endPoint y: 278, distance: 41.9
click at [119, 245] on span "Meets" at bounding box center [121, 250] width 18 height 11
drag, startPoint x: 122, startPoint y: 278, endPoint x: 122, endPoint y: 311, distance: 33.0
click at [122, 286] on span "Meets" at bounding box center [121, 291] width 18 height 11
drag, startPoint x: 121, startPoint y: 313, endPoint x: 124, endPoint y: 355, distance: 42.3
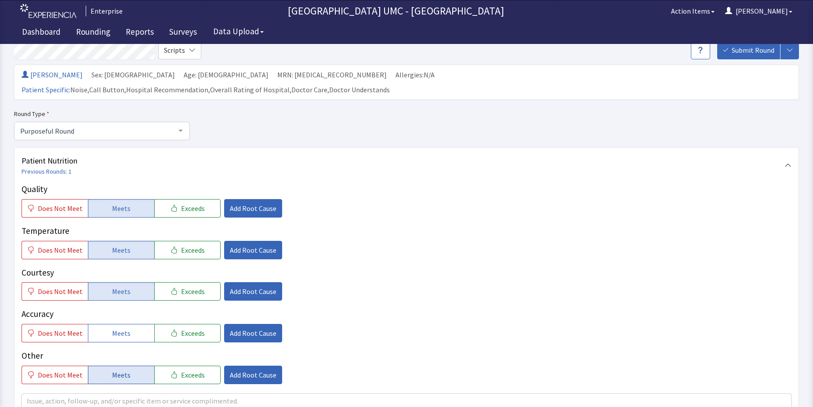
click at [121, 324] on button "Meets" at bounding box center [121, 333] width 66 height 18
click at [121, 370] on span "Meets" at bounding box center [121, 375] width 18 height 11
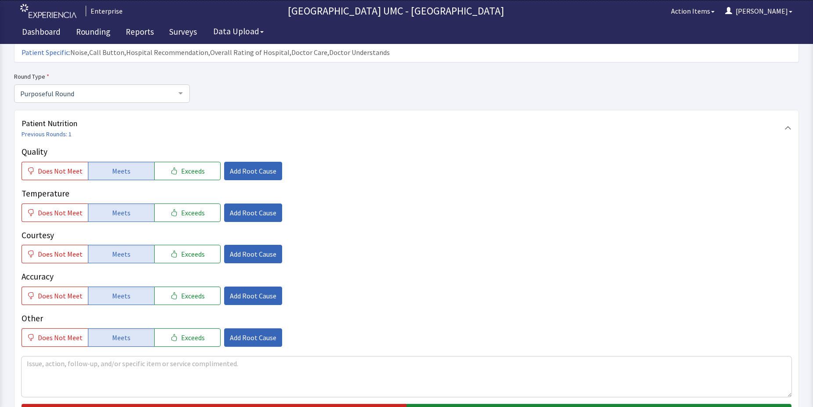
scroll to position [132, 0]
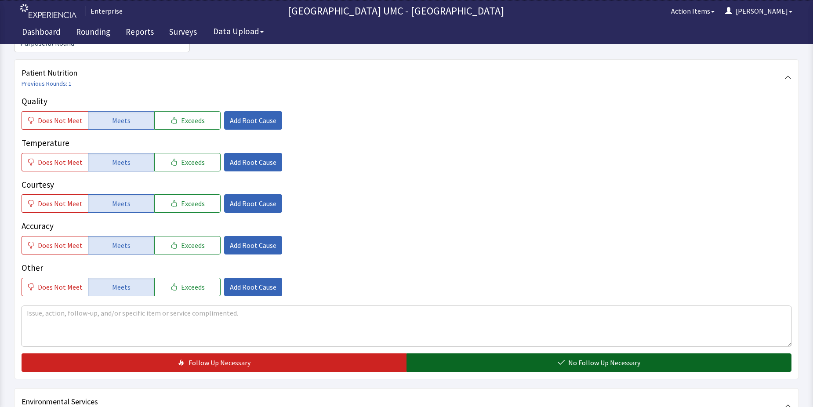
click at [495, 353] on button "No Follow Up Necessary" at bounding box center [599, 362] width 385 height 18
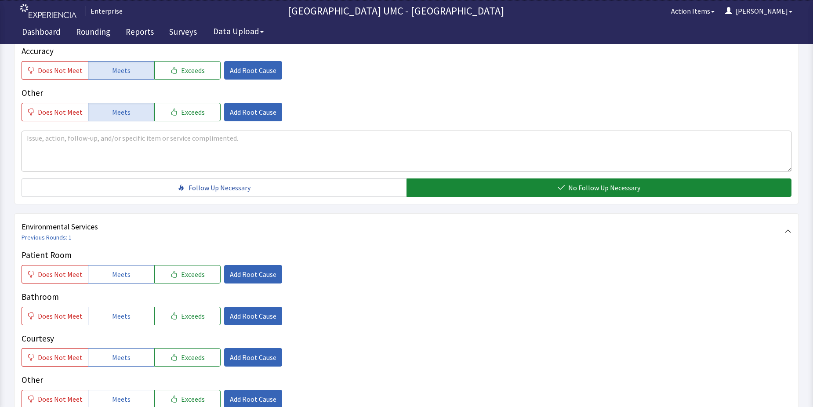
scroll to position [352, 0]
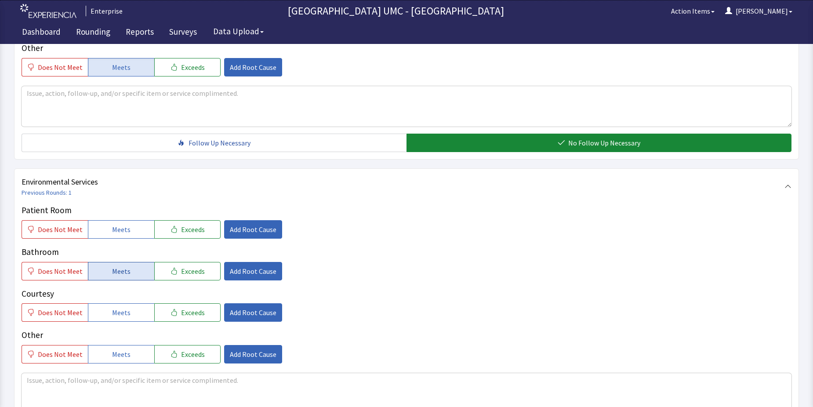
drag, startPoint x: 135, startPoint y: 213, endPoint x: 135, endPoint y: 258, distance: 44.4
click at [134, 220] on button "Meets" at bounding box center [121, 229] width 66 height 18
click at [122, 266] on span "Meets" at bounding box center [121, 271] width 18 height 11
click at [116, 307] on span "Meets" at bounding box center [121, 312] width 18 height 11
drag, startPoint x: 116, startPoint y: 332, endPoint x: 163, endPoint y: 351, distance: 49.9
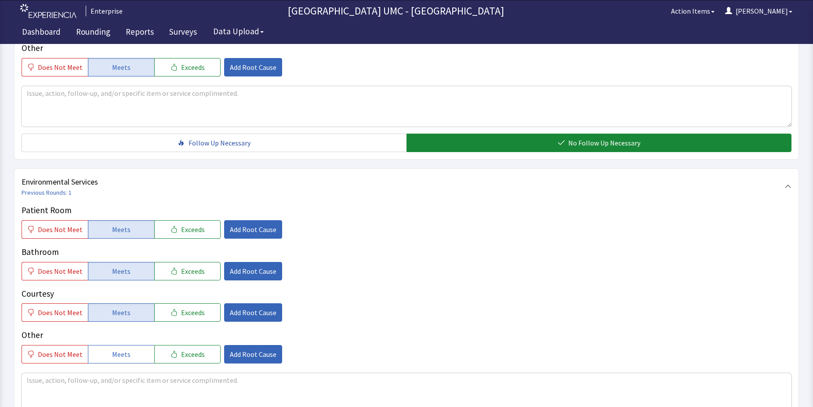
click at [118, 345] on button "Meets" at bounding box center [121, 354] width 66 height 18
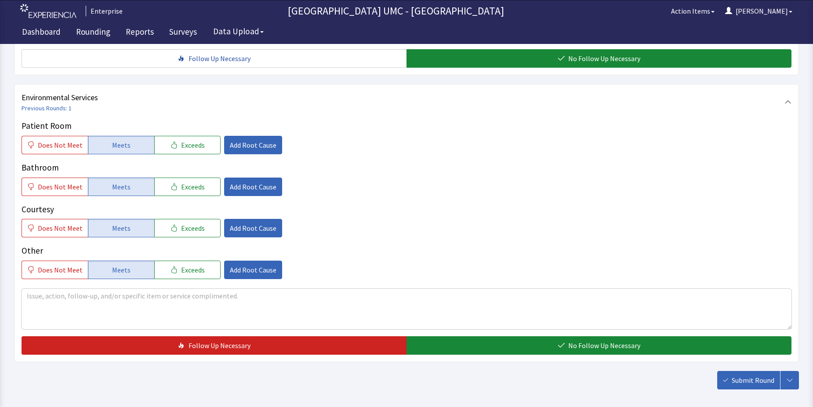
scroll to position [440, 0]
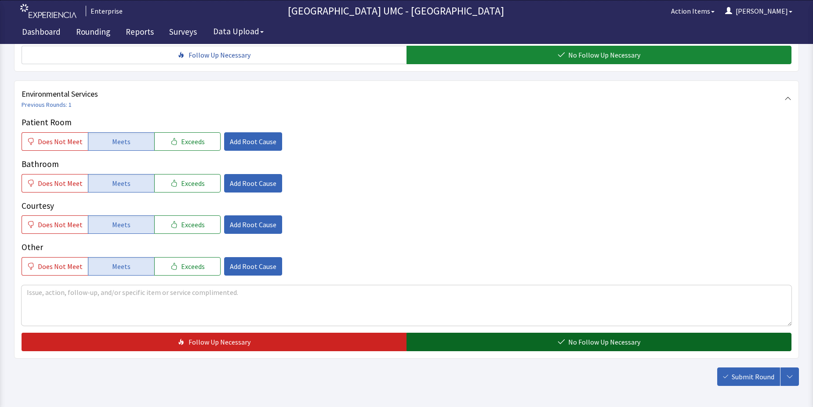
click at [575, 337] on span "No Follow Up Necessary" at bounding box center [604, 342] width 72 height 11
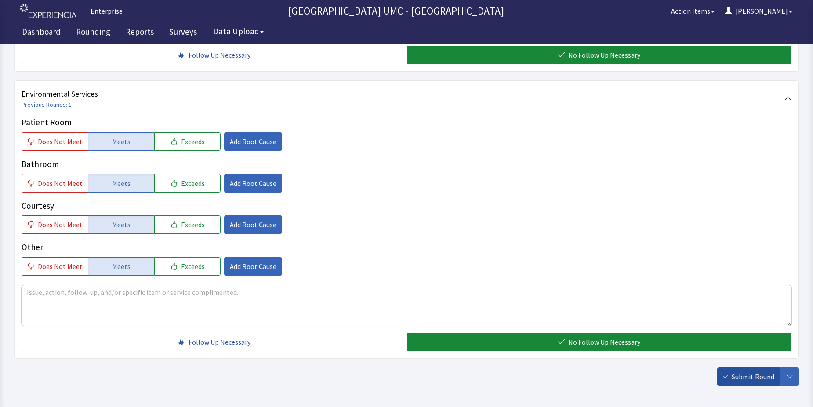
click at [732, 368] on button "Submit Round" at bounding box center [748, 377] width 63 height 18
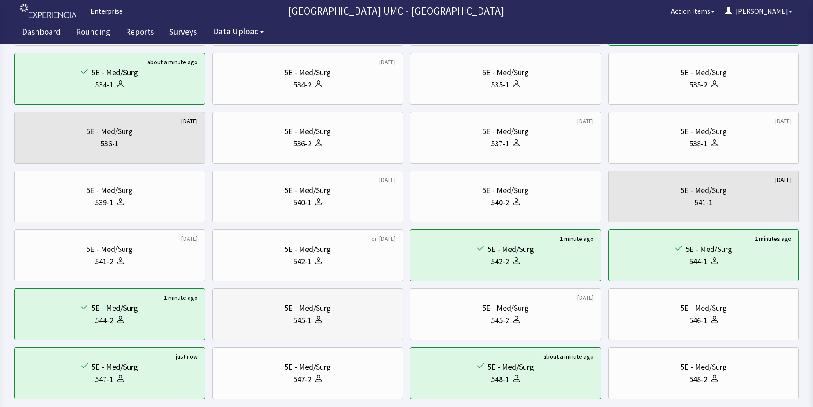
scroll to position [264, 0]
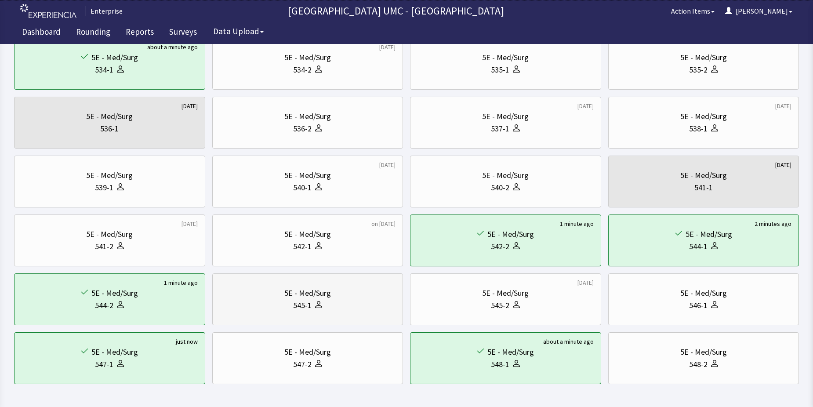
click at [324, 306] on div "545-1" at bounding box center [308, 305] width 176 height 12
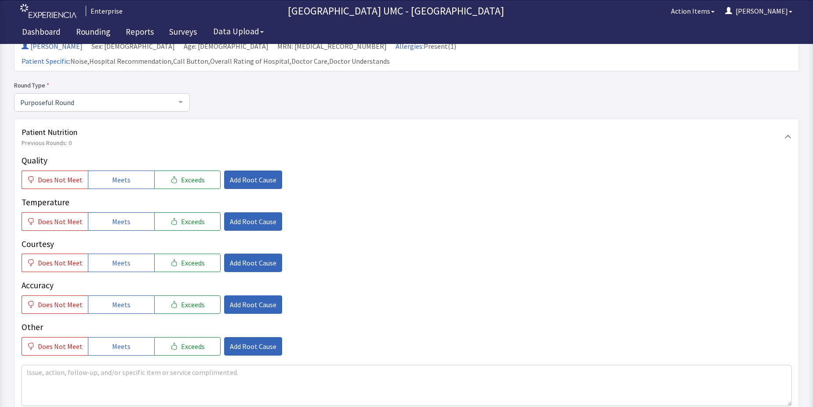
scroll to position [88, 0]
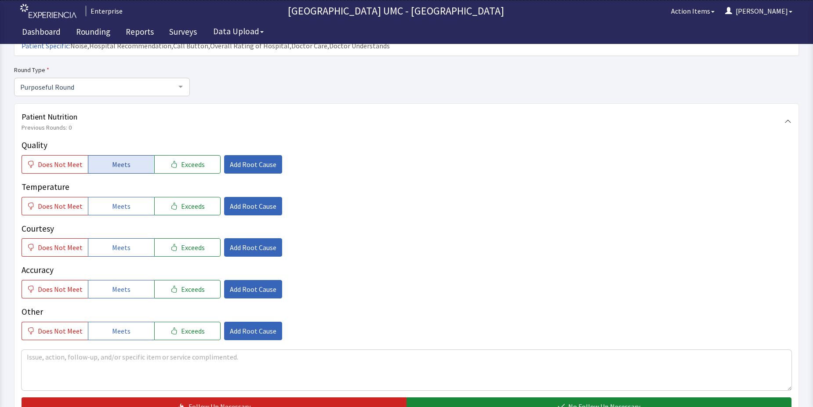
click at [108, 155] on button "Meets" at bounding box center [121, 164] width 66 height 18
click at [112, 201] on span "Meets" at bounding box center [121, 206] width 18 height 11
click at [116, 242] on span "Meets" at bounding box center [121, 247] width 18 height 11
drag, startPoint x: 121, startPoint y: 272, endPoint x: 124, endPoint y: 322, distance: 49.7
click at [121, 284] on span "Meets" at bounding box center [121, 289] width 18 height 11
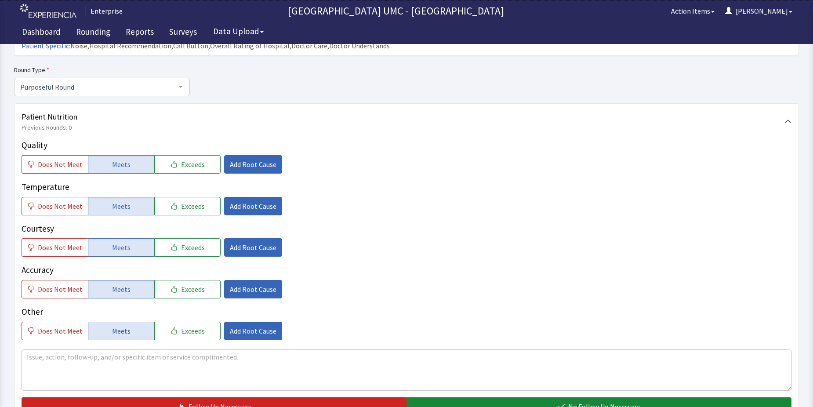
drag, startPoint x: 122, startPoint y: 317, endPoint x: 408, endPoint y: 372, distance: 291.4
click at [123, 326] on span "Meets" at bounding box center [121, 331] width 18 height 11
click at [497, 397] on button "No Follow Up Necessary" at bounding box center [599, 406] width 385 height 18
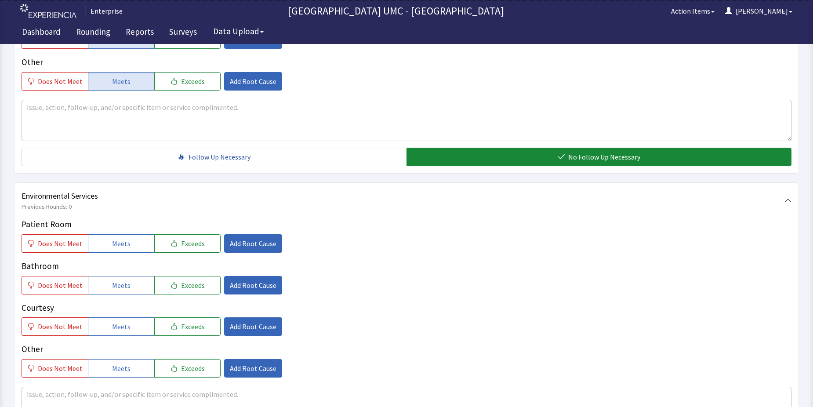
scroll to position [352, 0]
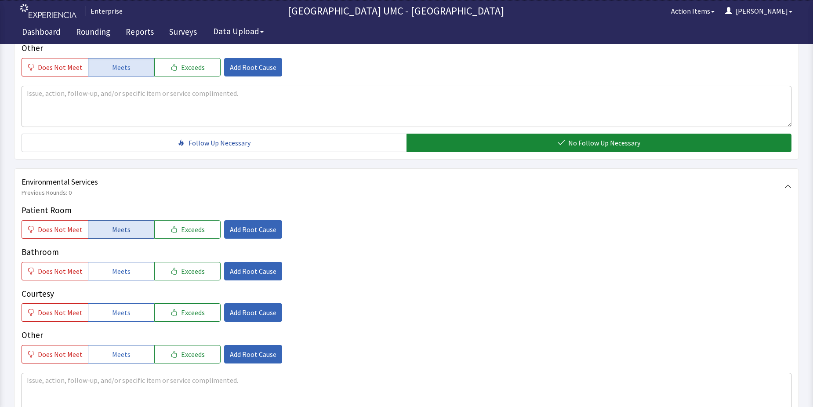
click at [108, 220] on button "Meets" at bounding box center [121, 229] width 66 height 18
click at [118, 267] on div "Patient Room Does Not Meet Meets Exceeds Add Root Cause Bathroom Does Not Meet …" at bounding box center [407, 284] width 770 height 160
click at [122, 266] on span "Meets" at bounding box center [121, 271] width 18 height 11
drag, startPoint x: 121, startPoint y: 299, endPoint x: 121, endPoint y: 315, distance: 15.8
click at [121, 307] on span "Meets" at bounding box center [121, 312] width 18 height 11
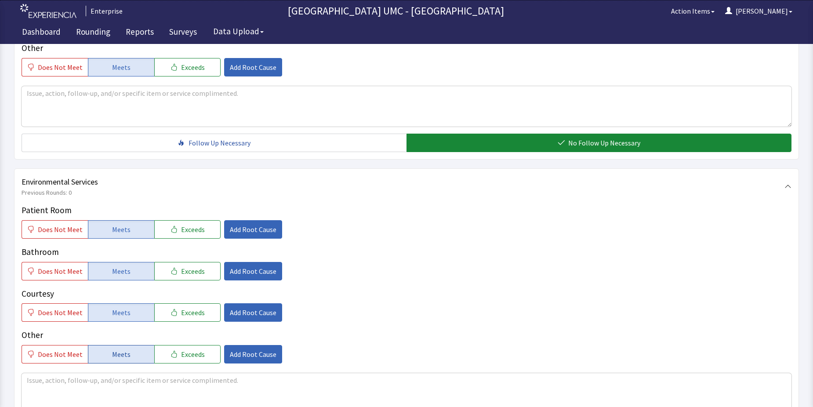
click at [123, 349] on span "Meets" at bounding box center [121, 354] width 18 height 11
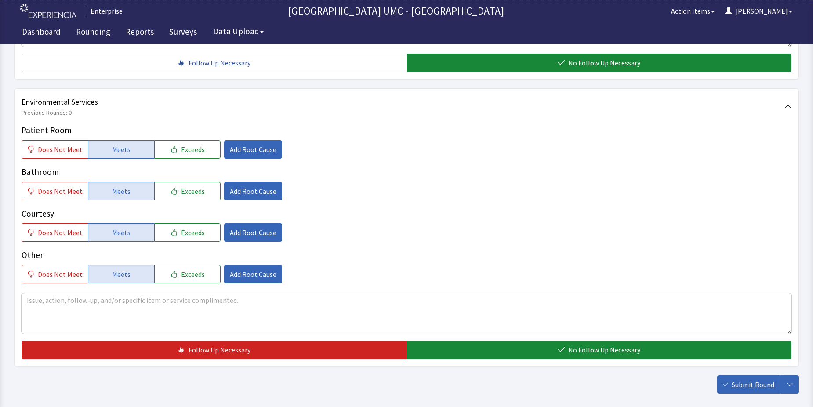
scroll to position [440, 0]
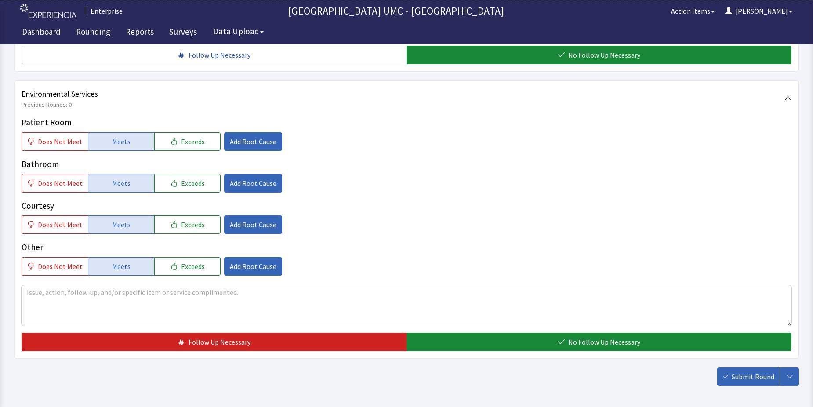
drag, startPoint x: 598, startPoint y: 327, endPoint x: 708, endPoint y: 342, distance: 111.3
click at [600, 337] on span "No Follow Up Necessary" at bounding box center [604, 342] width 72 height 11
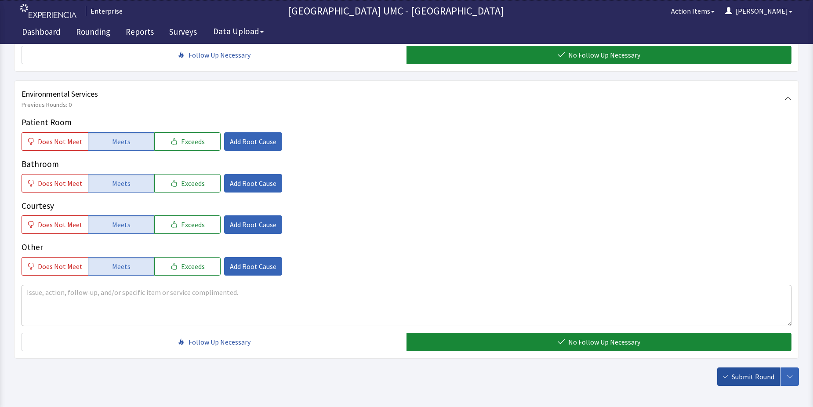
click at [742, 371] on span "Submit Round" at bounding box center [753, 376] width 43 height 11
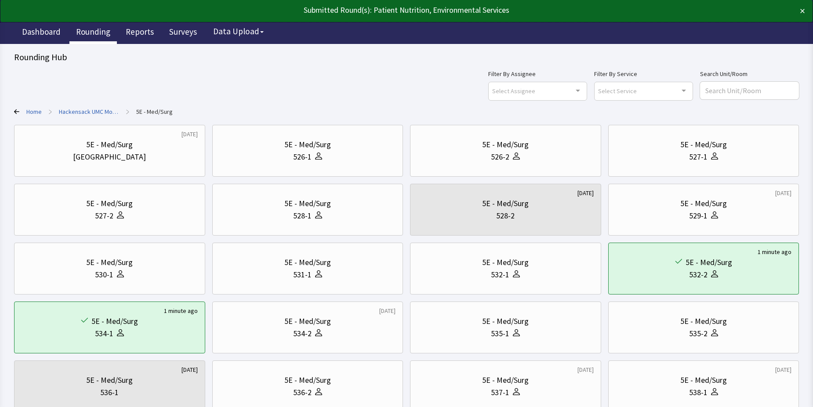
click at [99, 34] on link "Rounding" at bounding box center [92, 33] width 47 height 22
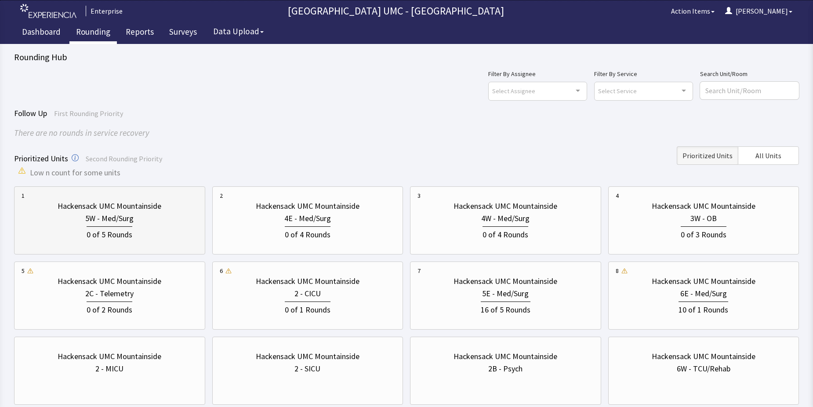
click at [114, 233] on div "0 of 5 Rounds" at bounding box center [110, 233] width 46 height 15
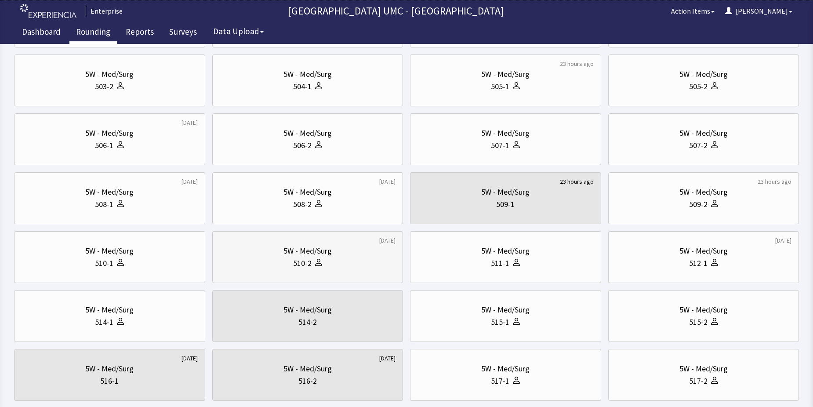
scroll to position [132, 0]
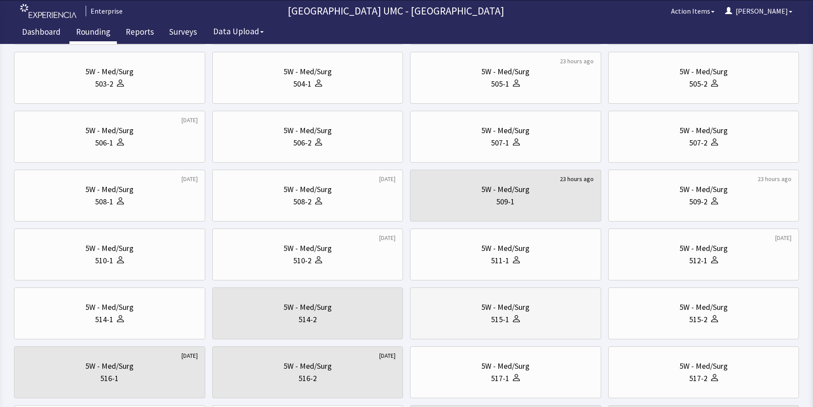
click at [506, 321] on div "515-1" at bounding box center [500, 319] width 18 height 12
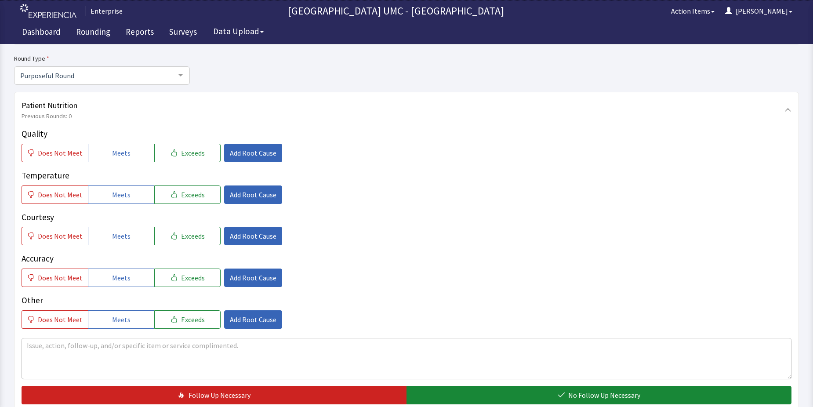
scroll to position [88, 0]
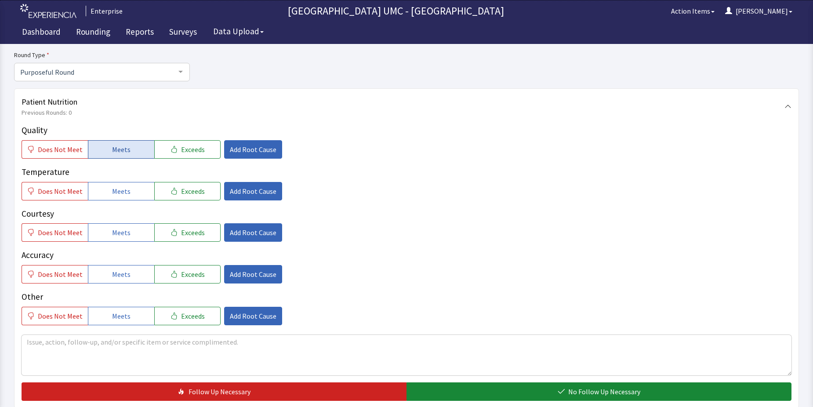
click at [120, 146] on span "Meets" at bounding box center [121, 149] width 18 height 11
click at [124, 191] on span "Meets" at bounding box center [121, 191] width 18 height 11
drag, startPoint x: 127, startPoint y: 236, endPoint x: 125, endPoint y: 279, distance: 42.7
click at [127, 237] on button "Meets" at bounding box center [121, 232] width 66 height 18
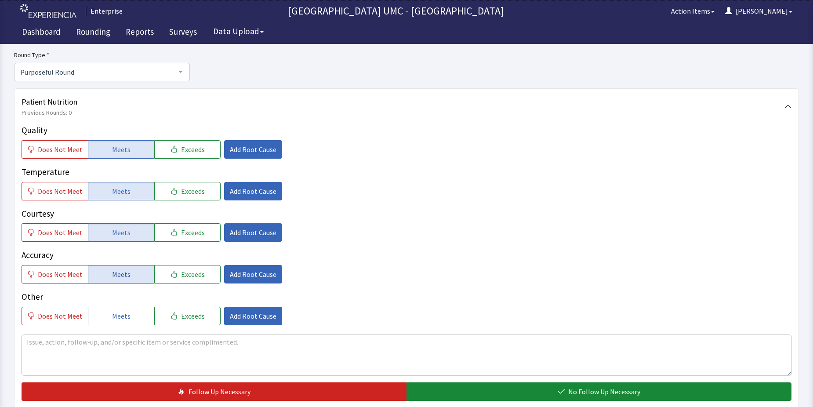
click at [117, 271] on span "Meets" at bounding box center [121, 274] width 18 height 11
click at [120, 315] on span "Meets" at bounding box center [121, 316] width 18 height 11
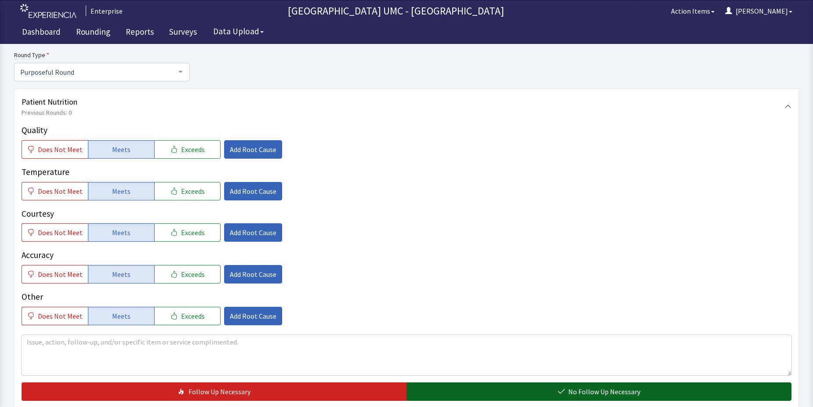
click at [523, 384] on button "No Follow Up Necessary" at bounding box center [599, 391] width 385 height 18
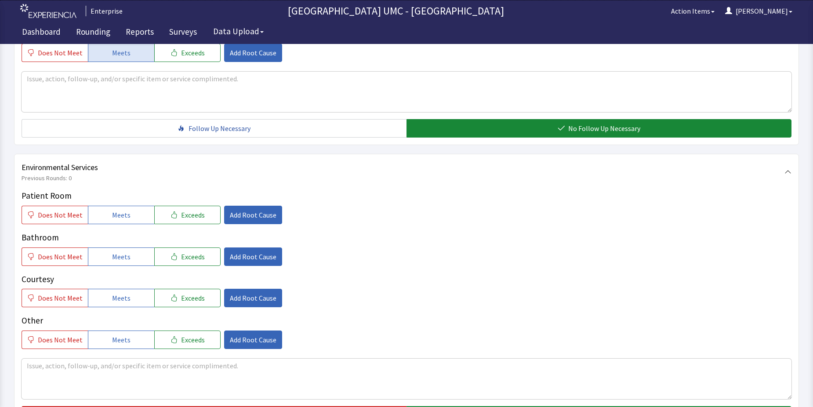
scroll to position [352, 0]
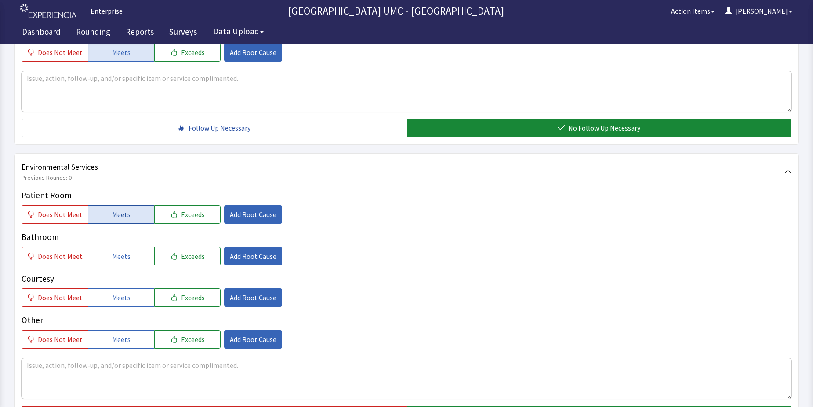
click at [136, 213] on button "Meets" at bounding box center [121, 214] width 66 height 18
click at [129, 262] on button "Meets" at bounding box center [121, 256] width 66 height 18
drag, startPoint x: 122, startPoint y: 297, endPoint x: 124, endPoint y: 340, distance: 43.1
click at [122, 308] on div "Patient Room Does Not Meet Meets Exceeds Add Root Cause Bathroom Does Not Meet …" at bounding box center [407, 269] width 770 height 160
click at [124, 340] on span "Meets" at bounding box center [121, 339] width 18 height 11
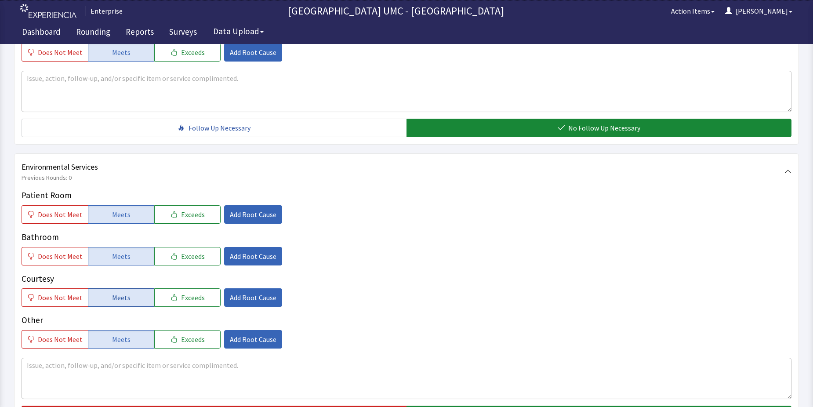
click at [130, 296] on button "Meets" at bounding box center [121, 297] width 66 height 18
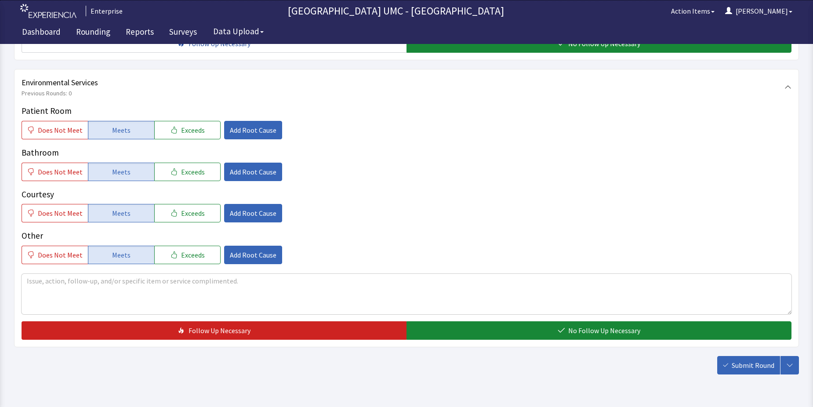
scroll to position [440, 0]
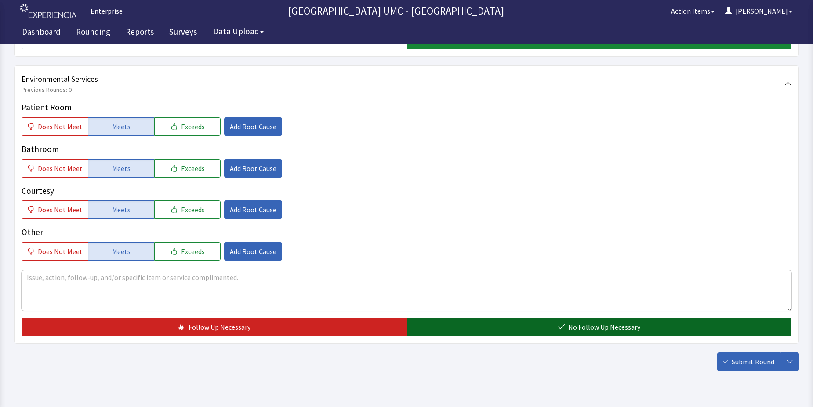
drag, startPoint x: 570, startPoint y: 328, endPoint x: 693, endPoint y: 344, distance: 124.1
click at [575, 328] on span "No Follow Up Necessary" at bounding box center [604, 327] width 72 height 11
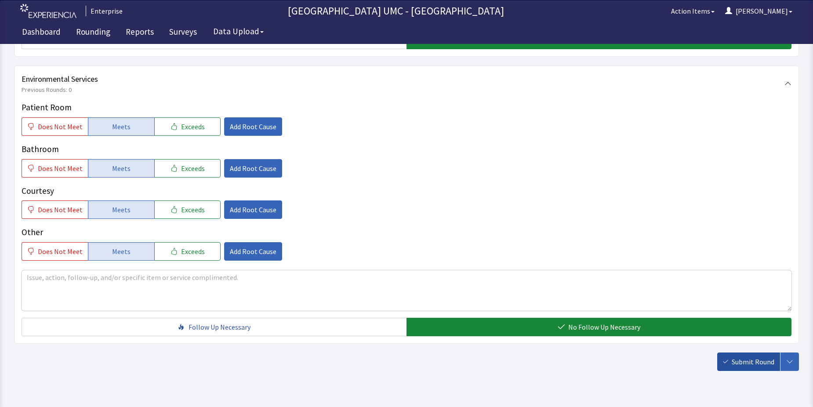
click at [742, 363] on span "Submit Round" at bounding box center [753, 362] width 43 height 11
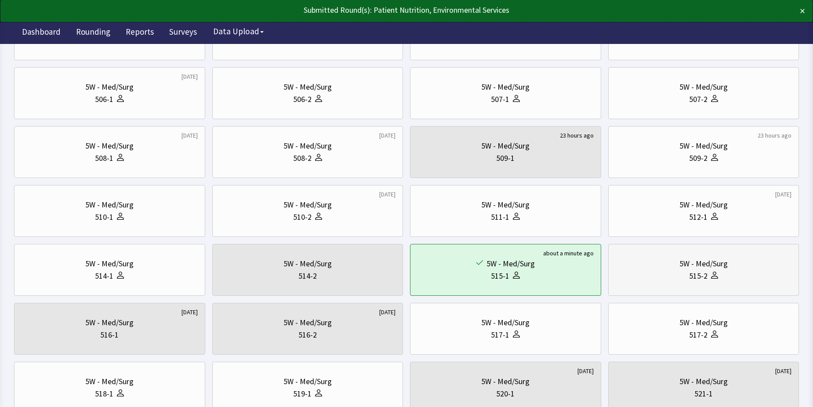
scroll to position [176, 0]
click at [706, 273] on div "515-2" at bounding box center [698, 275] width 18 height 12
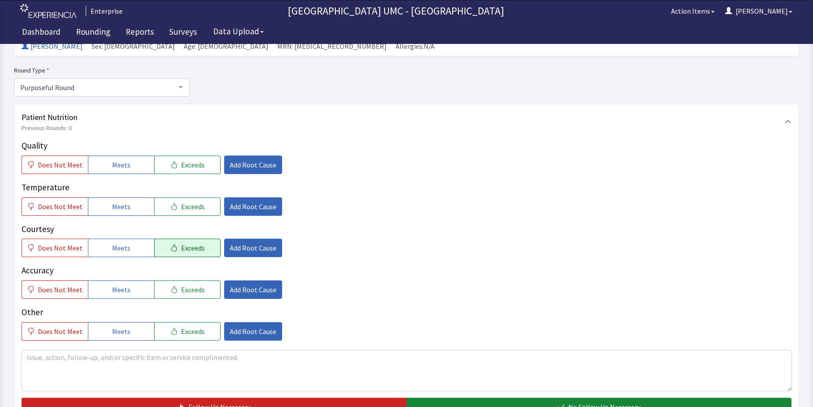
scroll to position [88, 0]
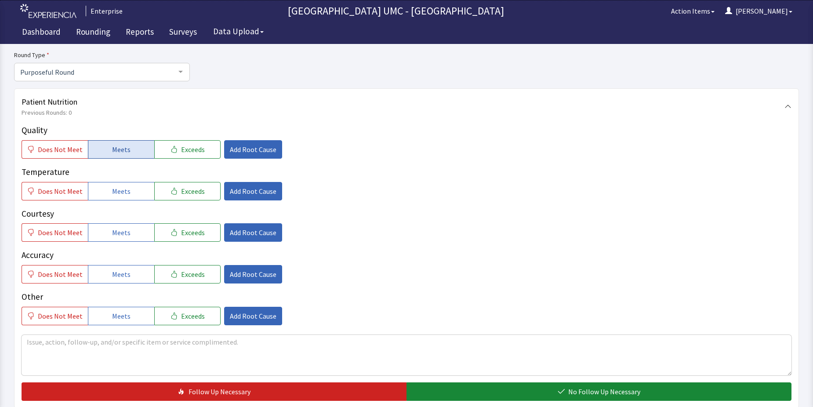
click at [121, 151] on span "Meets" at bounding box center [121, 149] width 18 height 11
click at [120, 189] on span "Meets" at bounding box center [121, 191] width 18 height 11
click at [121, 228] on span "Meets" at bounding box center [121, 232] width 18 height 11
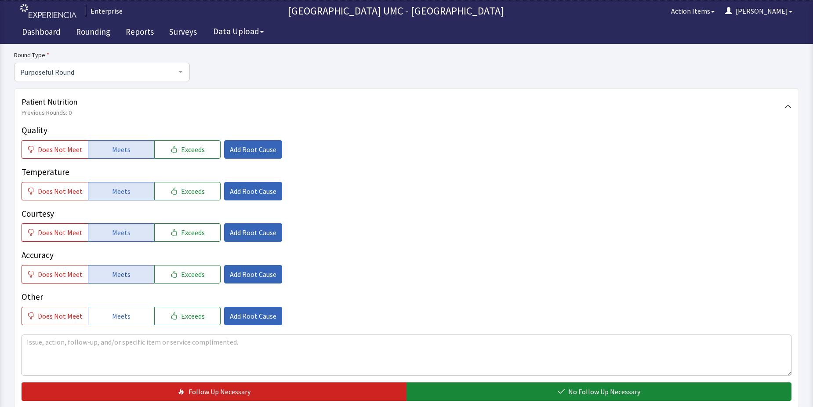
click at [117, 274] on span "Meets" at bounding box center [121, 274] width 18 height 11
click at [116, 315] on span "Meets" at bounding box center [121, 316] width 18 height 11
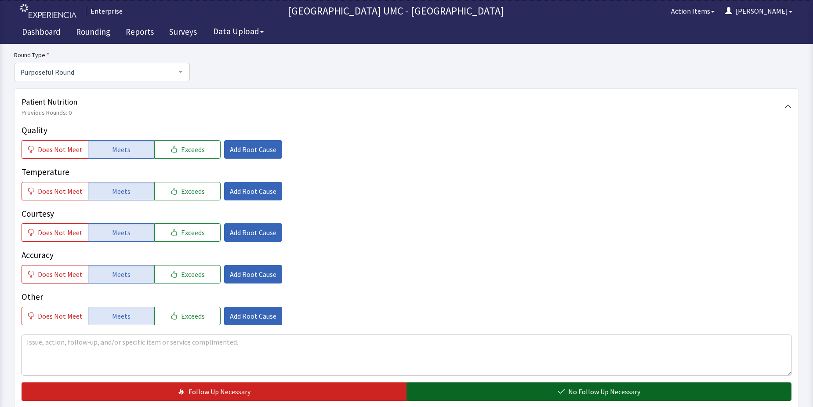
click at [541, 386] on button "No Follow Up Necessary" at bounding box center [599, 391] width 385 height 18
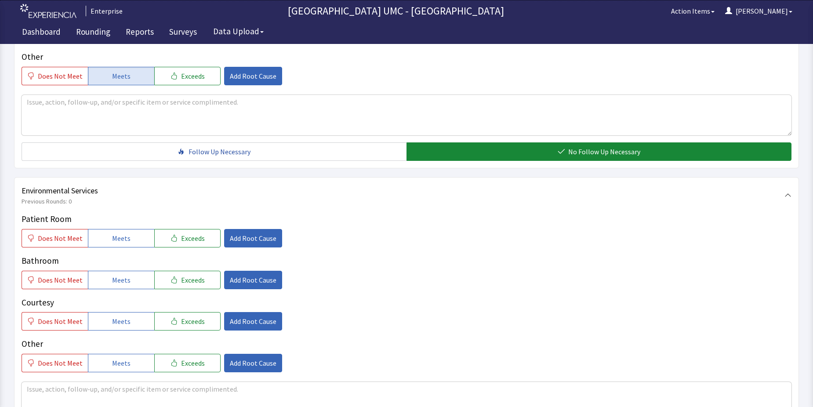
scroll to position [352, 0]
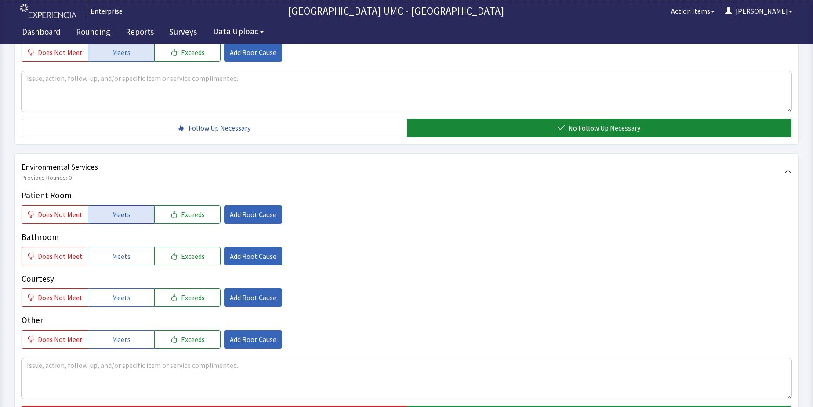
click at [123, 218] on span "Meets" at bounding box center [121, 214] width 18 height 11
click at [124, 259] on span "Meets" at bounding box center [121, 256] width 18 height 11
drag, startPoint x: 121, startPoint y: 298, endPoint x: 130, endPoint y: 333, distance: 35.4
click at [124, 309] on div "Patient Room Does Not Meet Meets Exceeds Add Root Cause Bathroom Does Not Meet …" at bounding box center [407, 269] width 770 height 160
click at [130, 338] on button "Meets" at bounding box center [121, 339] width 66 height 18
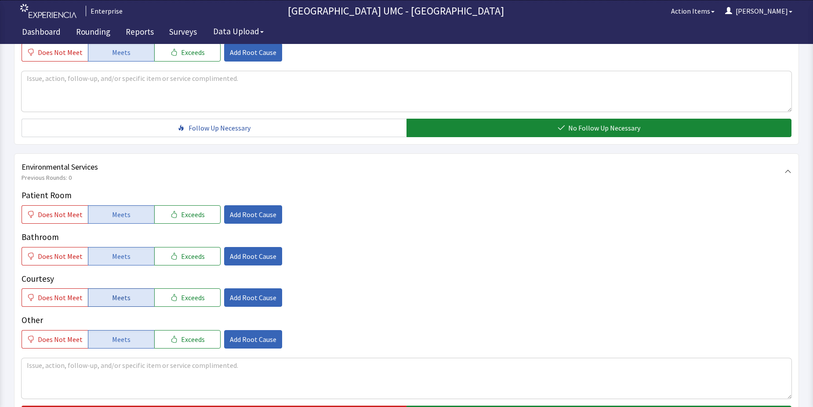
click at [129, 300] on button "Meets" at bounding box center [121, 297] width 66 height 18
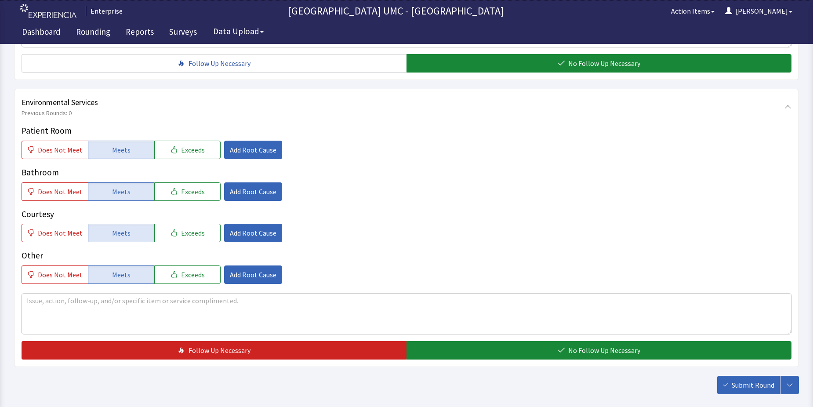
scroll to position [440, 0]
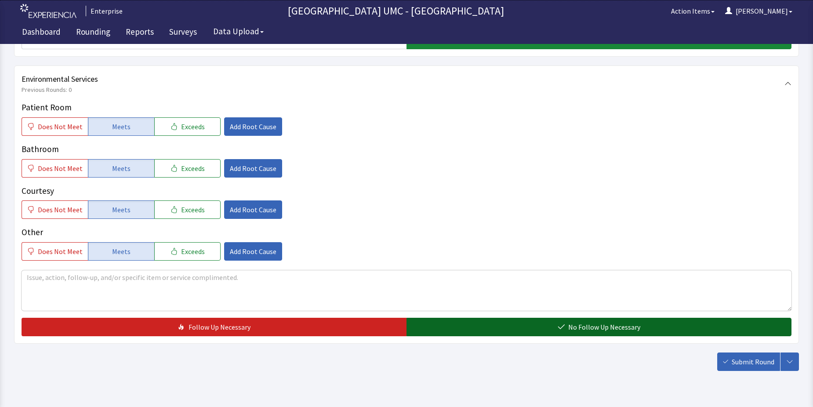
click at [597, 326] on span "No Follow Up Necessary" at bounding box center [604, 327] width 72 height 11
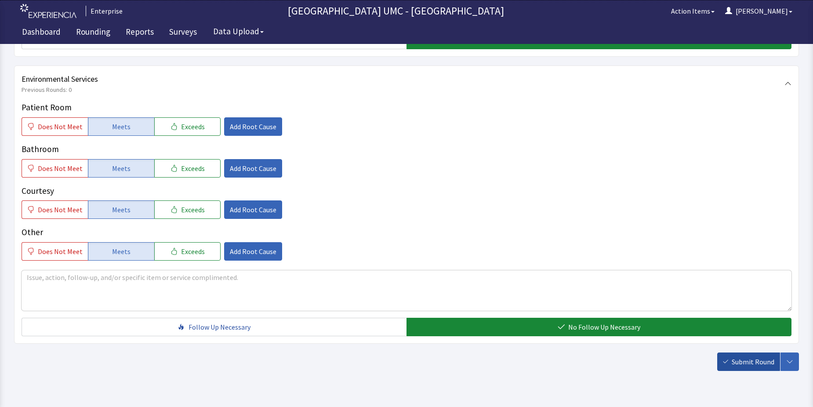
click at [741, 362] on span "Submit Round" at bounding box center [753, 362] width 43 height 11
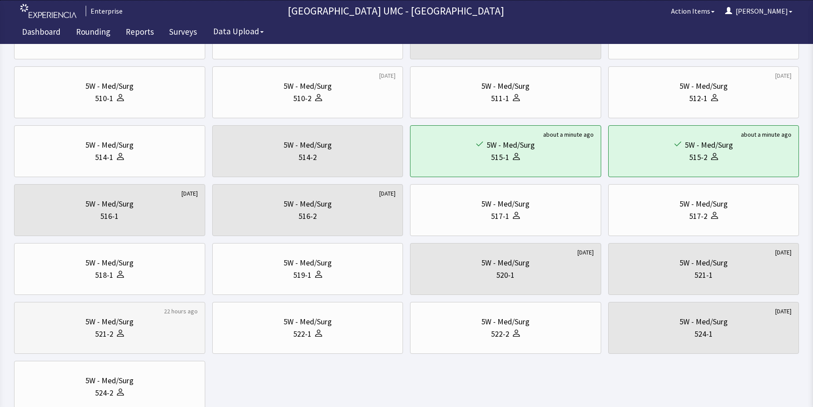
scroll to position [308, 0]
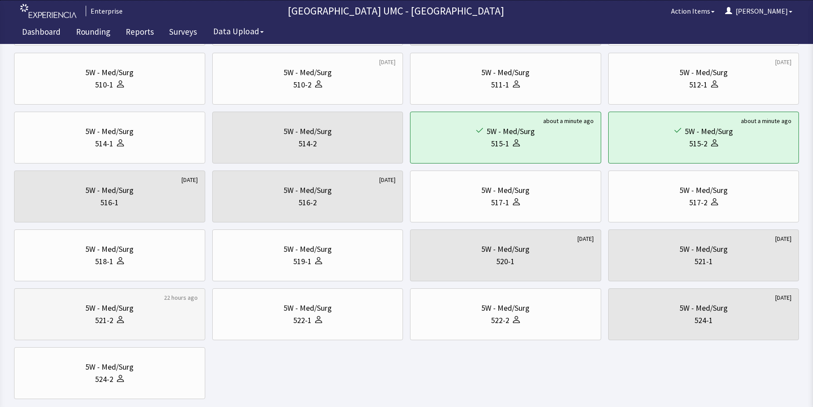
click at [114, 312] on div "5W - Med/Surg" at bounding box center [109, 308] width 48 height 12
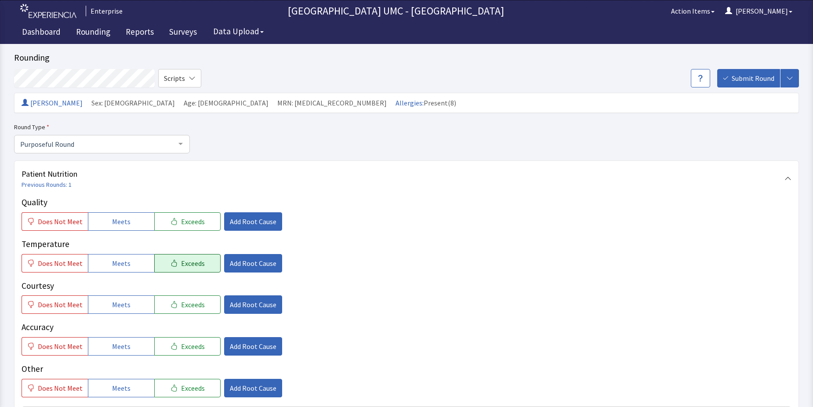
scroll to position [44, 0]
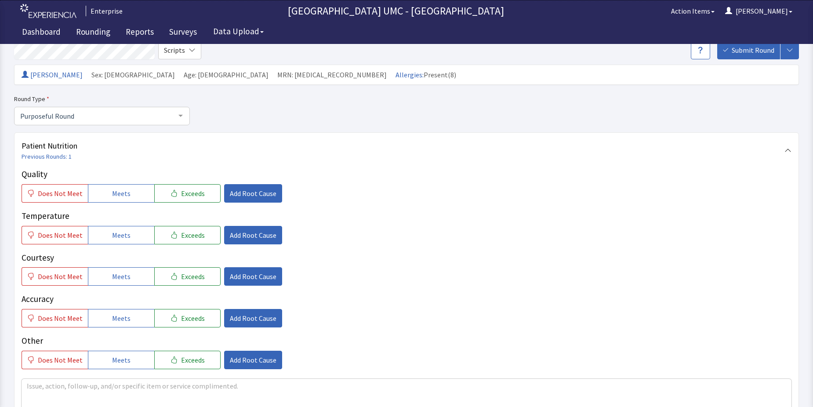
drag, startPoint x: 118, startPoint y: 190, endPoint x: 118, endPoint y: 219, distance: 29.0
click at [118, 198] on span "Meets" at bounding box center [121, 193] width 18 height 11
click at [118, 237] on span "Meets" at bounding box center [121, 235] width 18 height 11
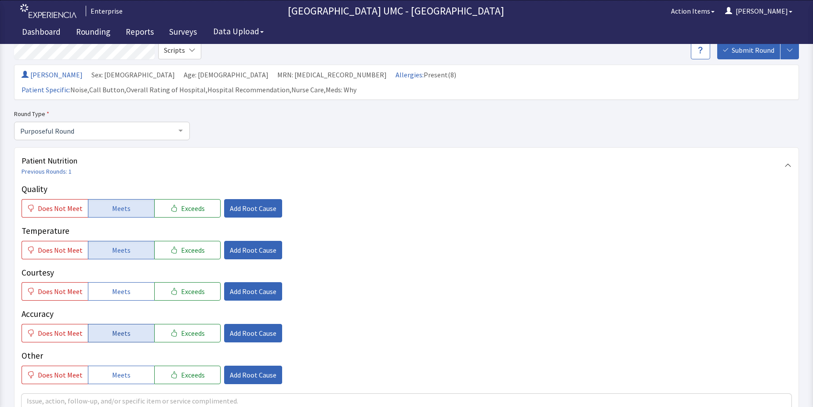
drag, startPoint x: 118, startPoint y: 278, endPoint x: 117, endPoint y: 313, distance: 34.3
click at [118, 286] on span "Meets" at bounding box center [121, 291] width 18 height 11
click at [117, 328] on span "Meets" at bounding box center [121, 333] width 18 height 11
click at [122, 370] on span "Meets" at bounding box center [121, 375] width 18 height 11
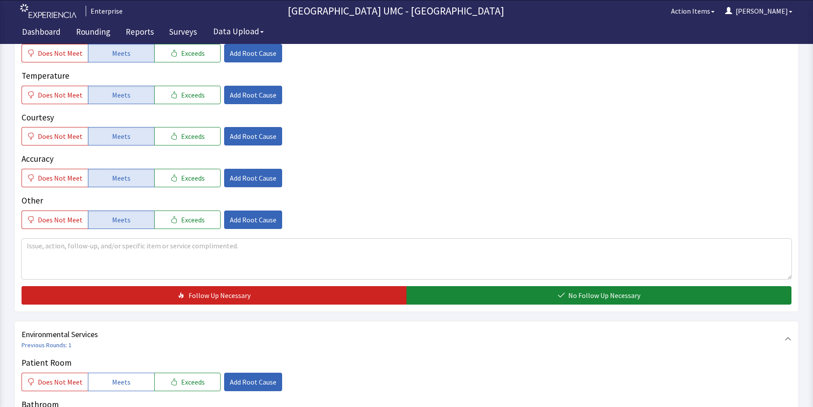
scroll to position [220, 0]
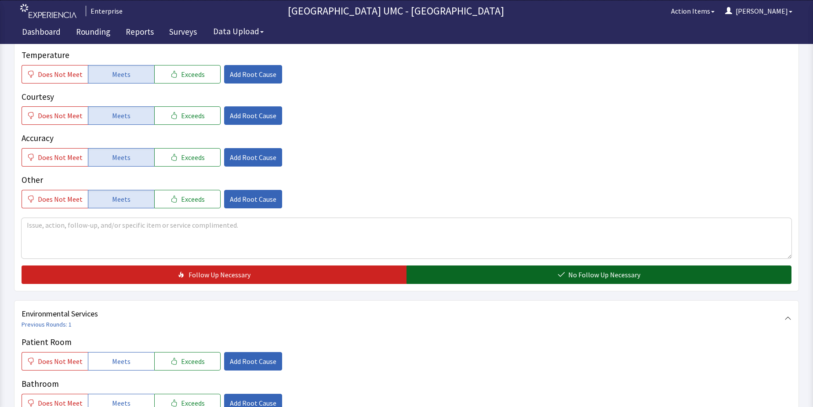
click at [560, 271] on icon "button" at bounding box center [561, 274] width 7 height 7
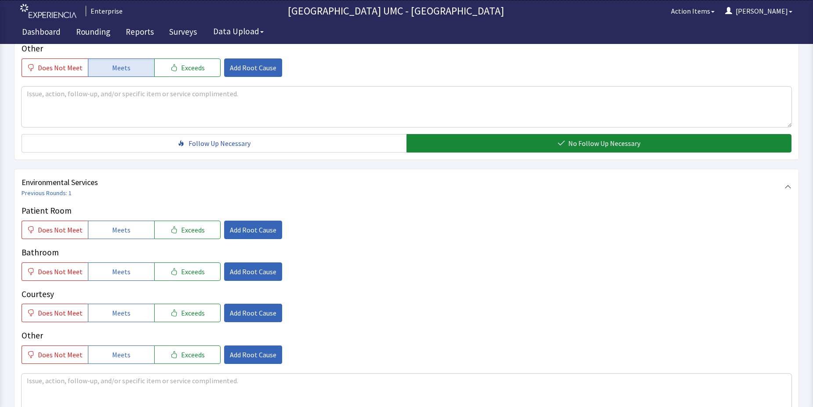
scroll to position [396, 0]
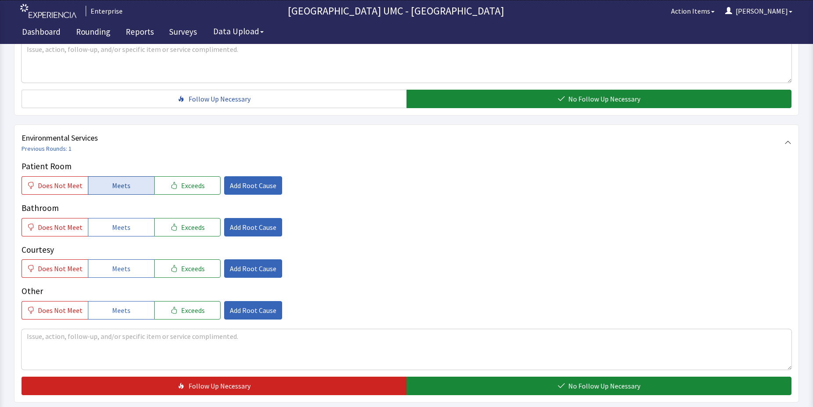
click at [126, 180] on span "Meets" at bounding box center [121, 185] width 18 height 11
click at [120, 222] on span "Meets" at bounding box center [121, 227] width 18 height 11
drag, startPoint x: 125, startPoint y: 257, endPoint x: 120, endPoint y: 290, distance: 32.9
click at [123, 263] on span "Meets" at bounding box center [121, 268] width 18 height 11
drag, startPoint x: 120, startPoint y: 297, endPoint x: 234, endPoint y: 339, distance: 121.3
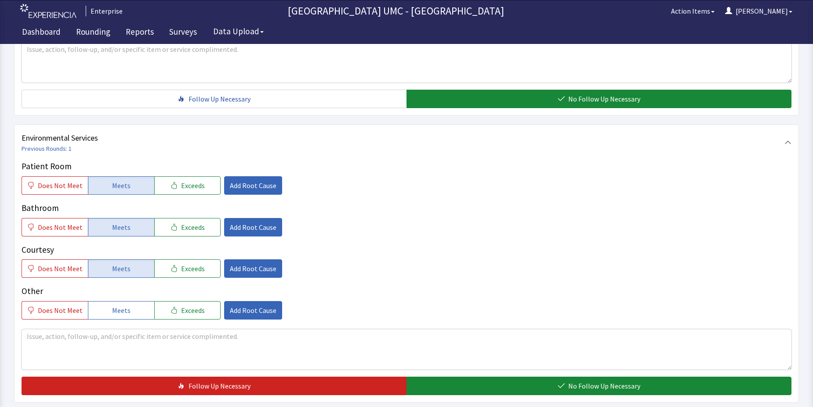
click at [120, 305] on span "Meets" at bounding box center [121, 310] width 18 height 11
click at [482, 359] on div "Patient Room Does Not Meet Meets Exceeds Add Root Cause Bathroom Does Not Meet …" at bounding box center [407, 277] width 770 height 235
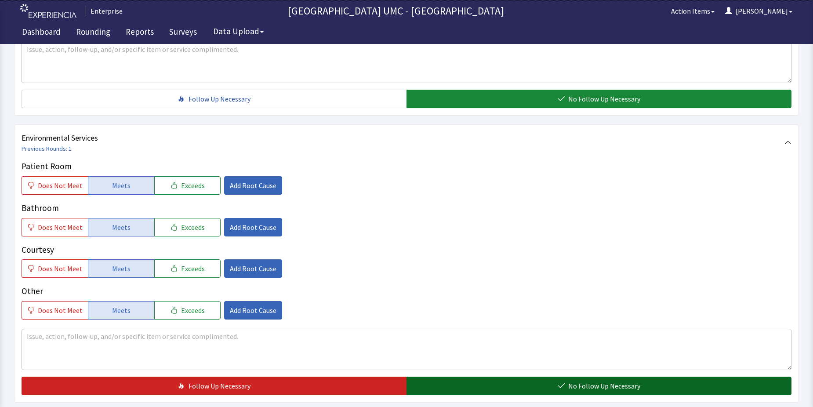
click at [523, 377] on button "No Follow Up Necessary" at bounding box center [599, 386] width 385 height 18
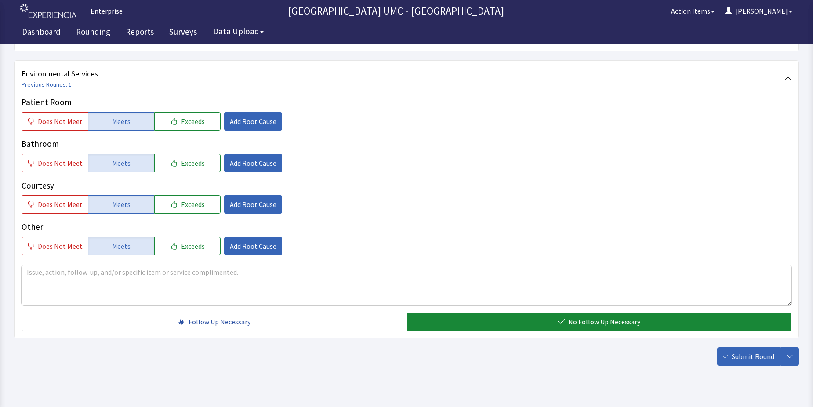
scroll to position [462, 0]
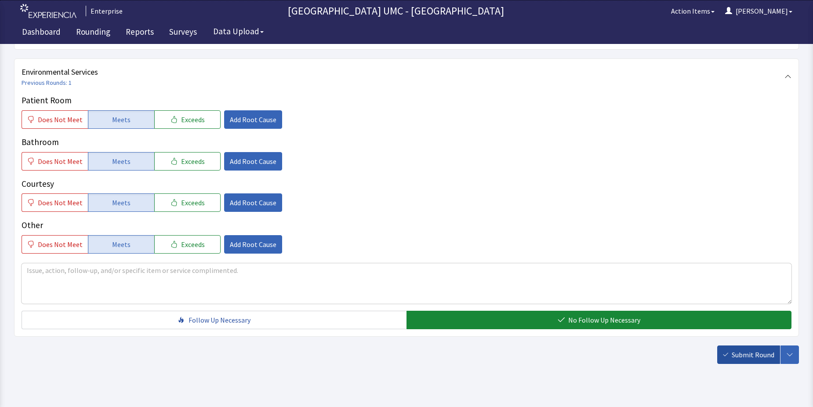
click at [744, 349] on span "Submit Round" at bounding box center [753, 354] width 43 height 11
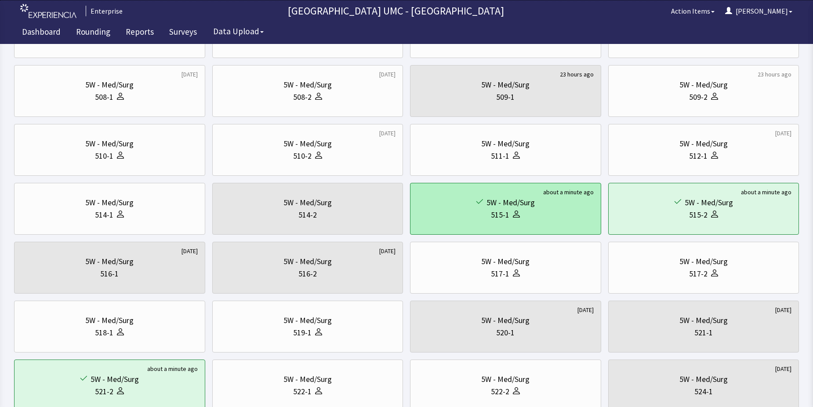
scroll to position [264, 0]
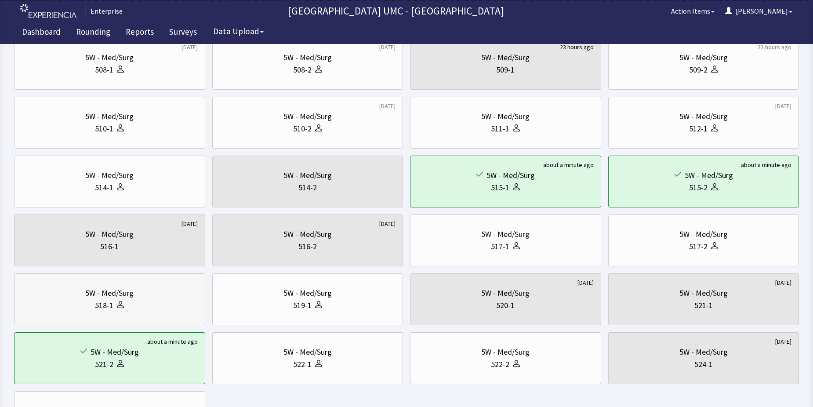
click at [146, 310] on div "518-1" at bounding box center [110, 305] width 176 height 12
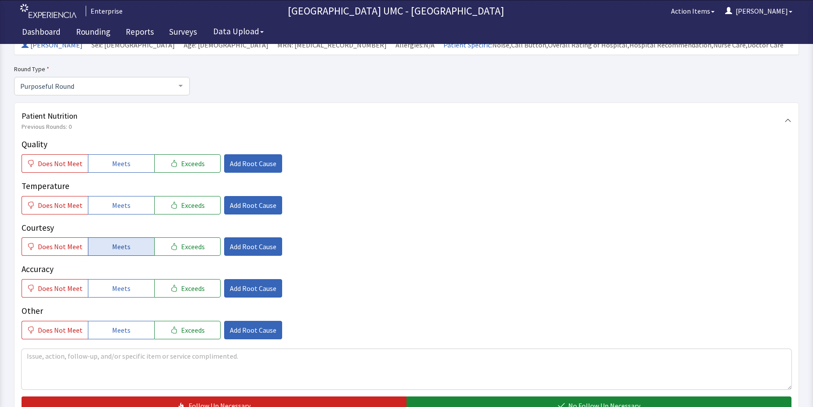
scroll to position [88, 0]
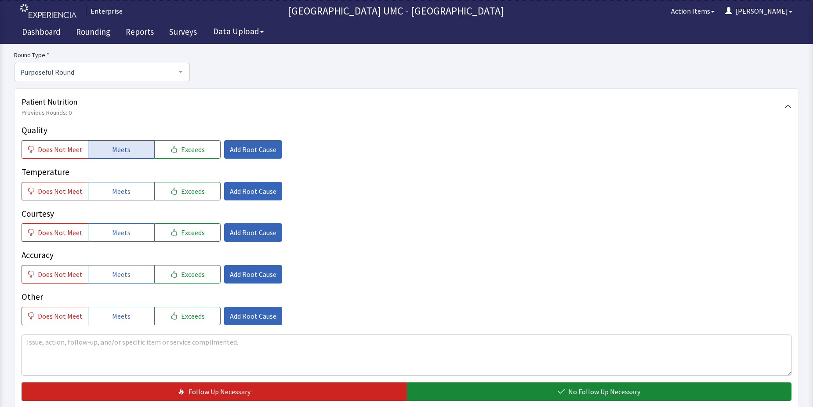
click at [116, 147] on span "Meets" at bounding box center [121, 149] width 18 height 11
click at [116, 195] on span "Meets" at bounding box center [121, 191] width 18 height 11
click at [107, 229] on button "Meets" at bounding box center [121, 232] width 66 height 18
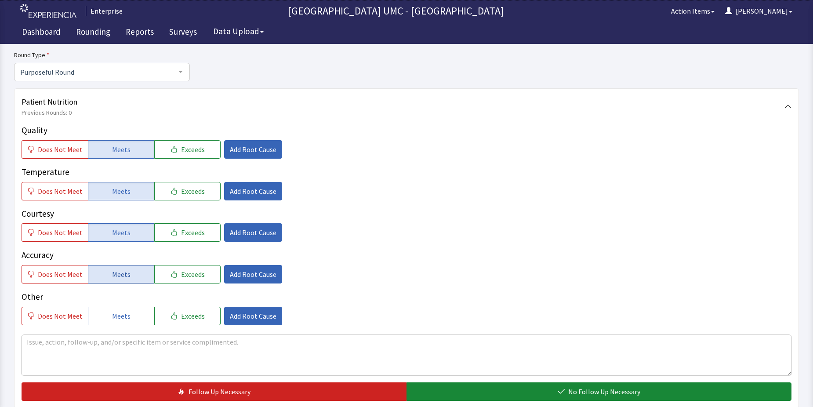
click at [121, 272] on span "Meets" at bounding box center [121, 274] width 18 height 11
click at [129, 321] on button "Meets" at bounding box center [121, 316] width 66 height 18
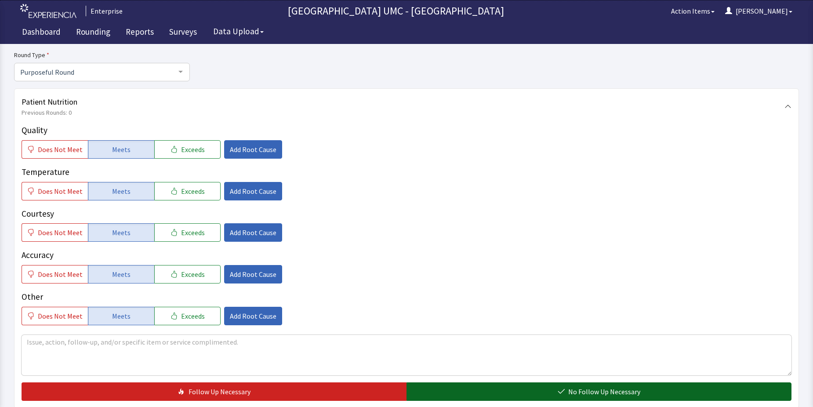
click at [465, 389] on button "No Follow Up Necessary" at bounding box center [599, 391] width 385 height 18
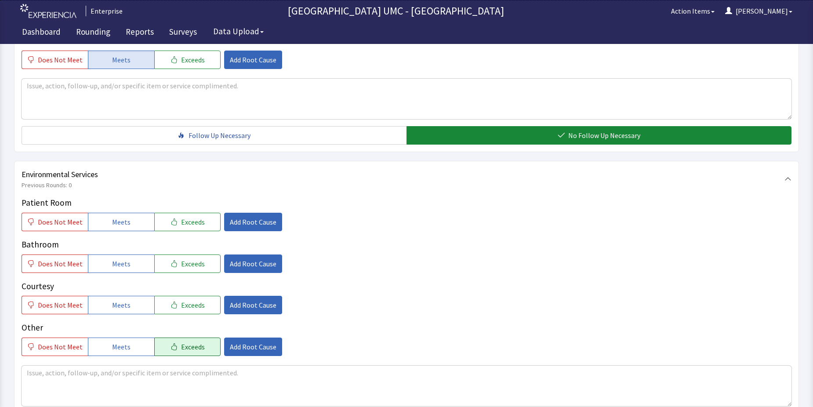
scroll to position [352, 0]
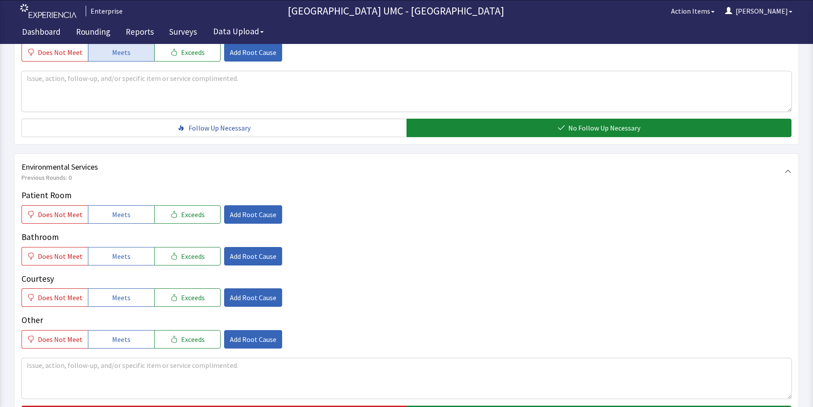
drag, startPoint x: 128, startPoint y: 211, endPoint x: 128, endPoint y: 245, distance: 34.3
click at [128, 215] on button "Meets" at bounding box center [121, 214] width 66 height 18
click at [123, 262] on button "Meets" at bounding box center [121, 256] width 66 height 18
click at [117, 300] on span "Meets" at bounding box center [121, 297] width 18 height 11
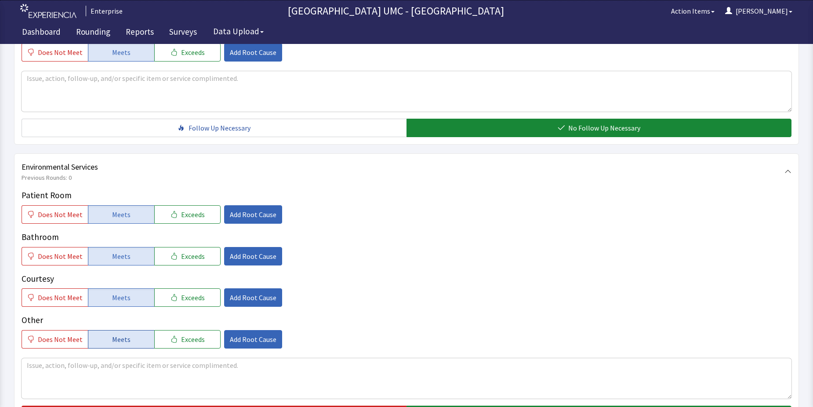
click at [115, 340] on span "Meets" at bounding box center [121, 339] width 18 height 11
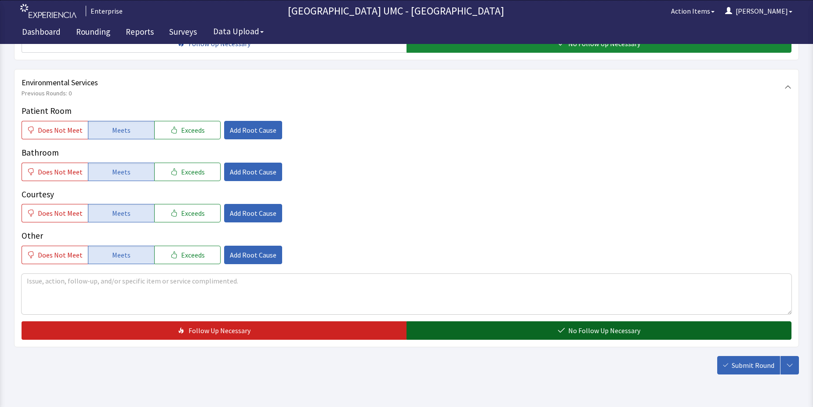
scroll to position [440, 0]
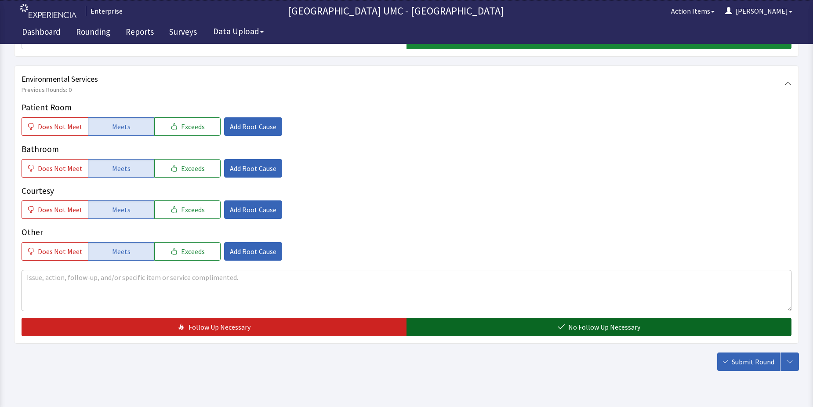
click at [554, 327] on button "No Follow Up Necessary" at bounding box center [599, 327] width 385 height 18
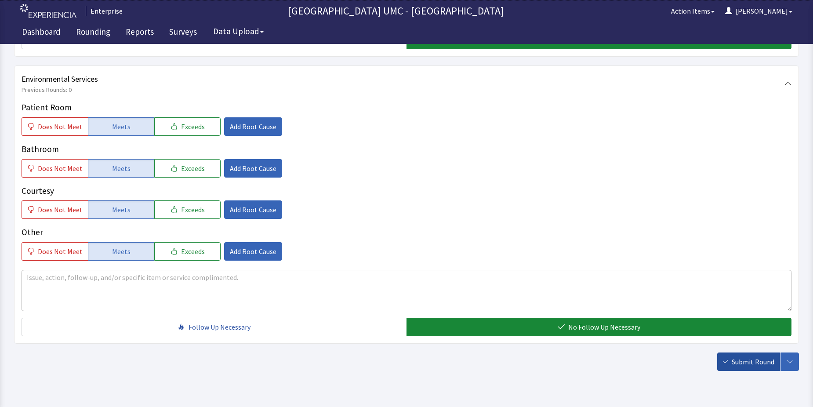
click at [748, 359] on span "Submit Round" at bounding box center [753, 362] width 43 height 11
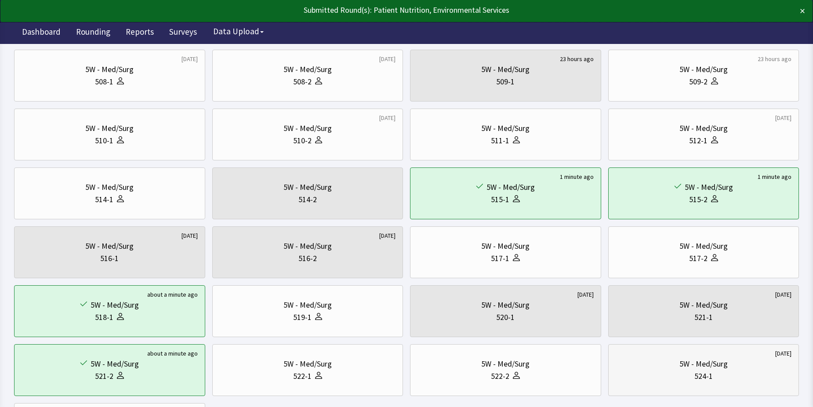
scroll to position [264, 0]
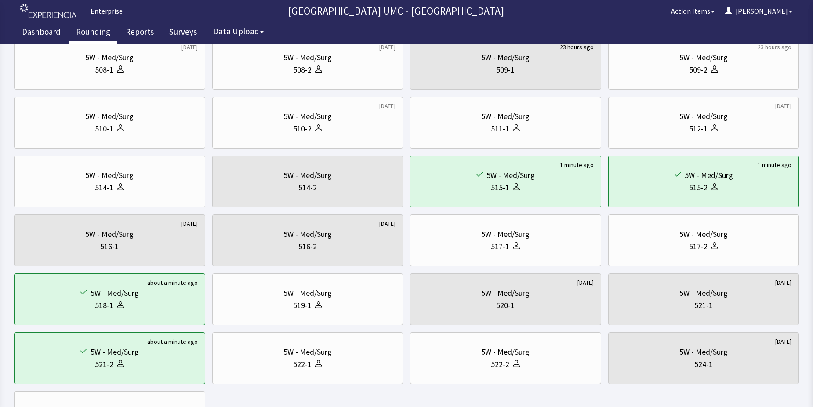
click at [104, 30] on link "Rounding" at bounding box center [92, 33] width 47 height 22
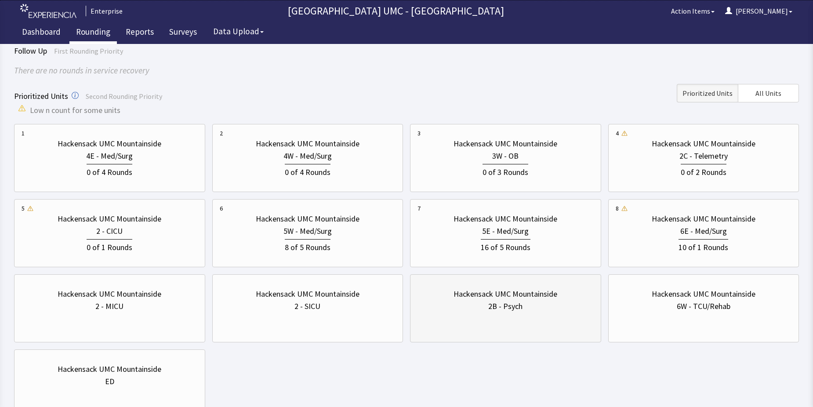
scroll to position [43, 0]
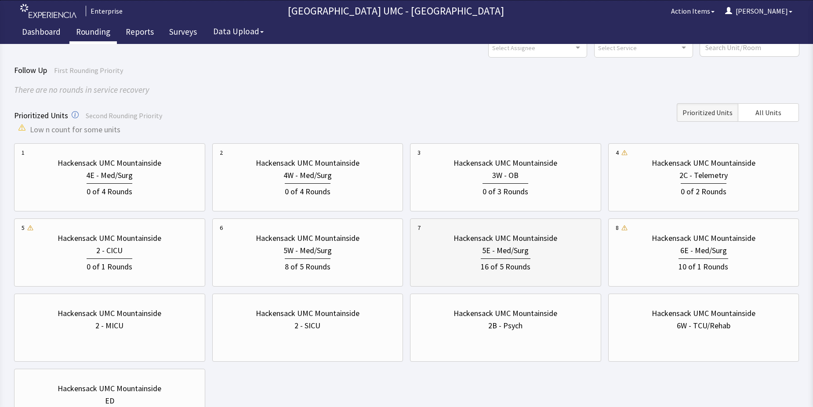
click at [481, 254] on div "5E - Med/Surg" at bounding box center [506, 250] width 176 height 12
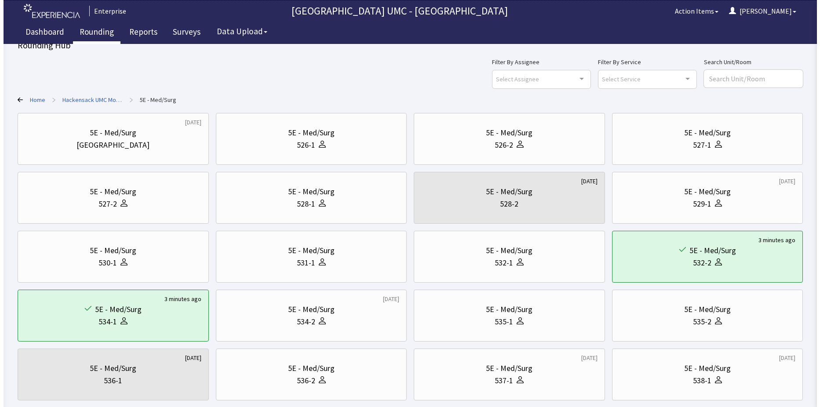
scroll to position [0, 0]
